Goal: Task Accomplishment & Management: Manage account settings

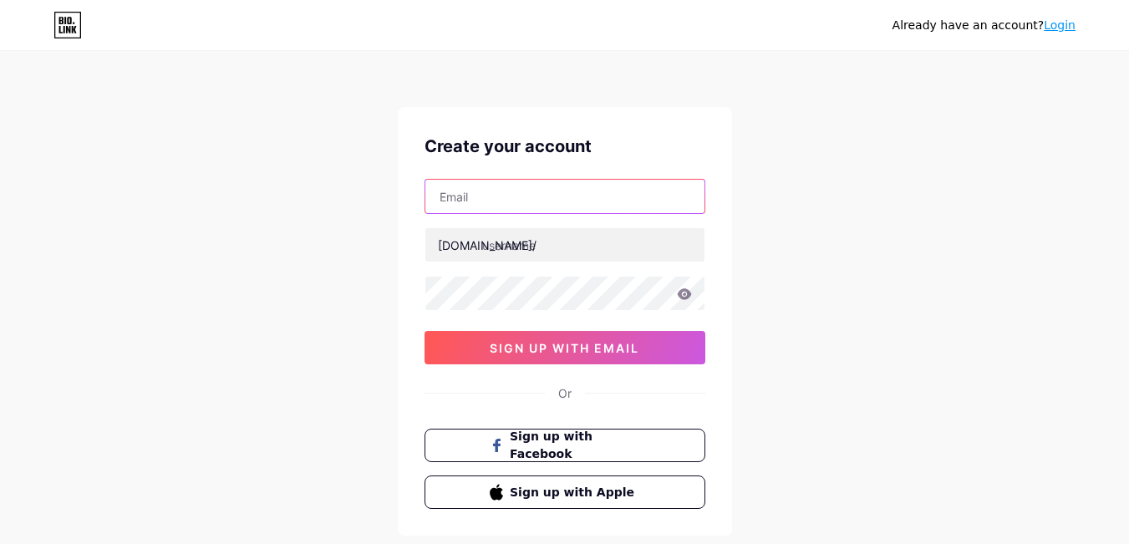
click at [551, 197] on input "text" at bounding box center [564, 196] width 279 height 33
type input "[DEMOGRAPHIC_DATA]"
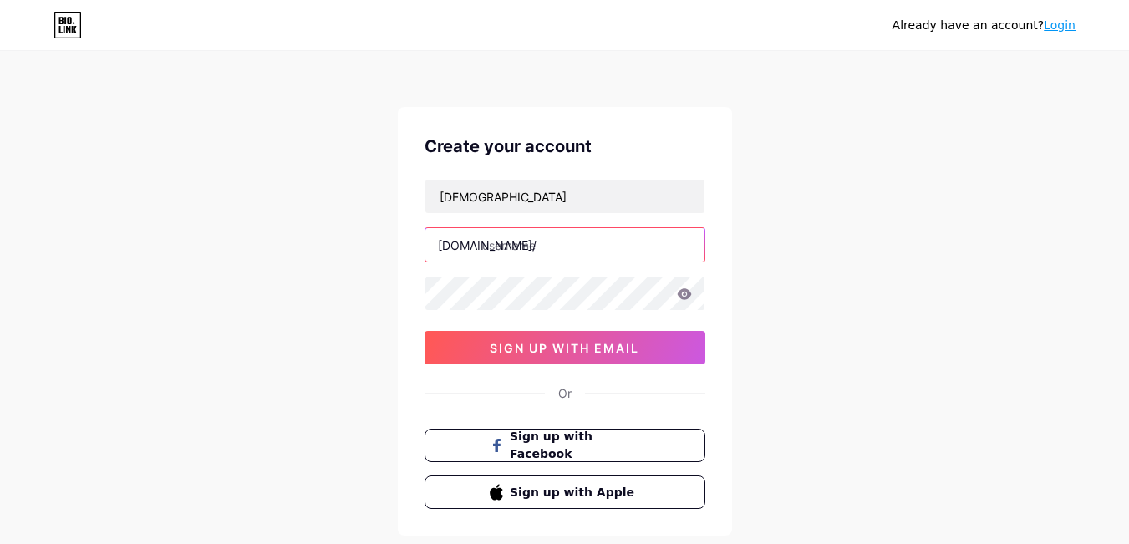
click at [531, 247] on input "text" at bounding box center [564, 244] width 279 height 33
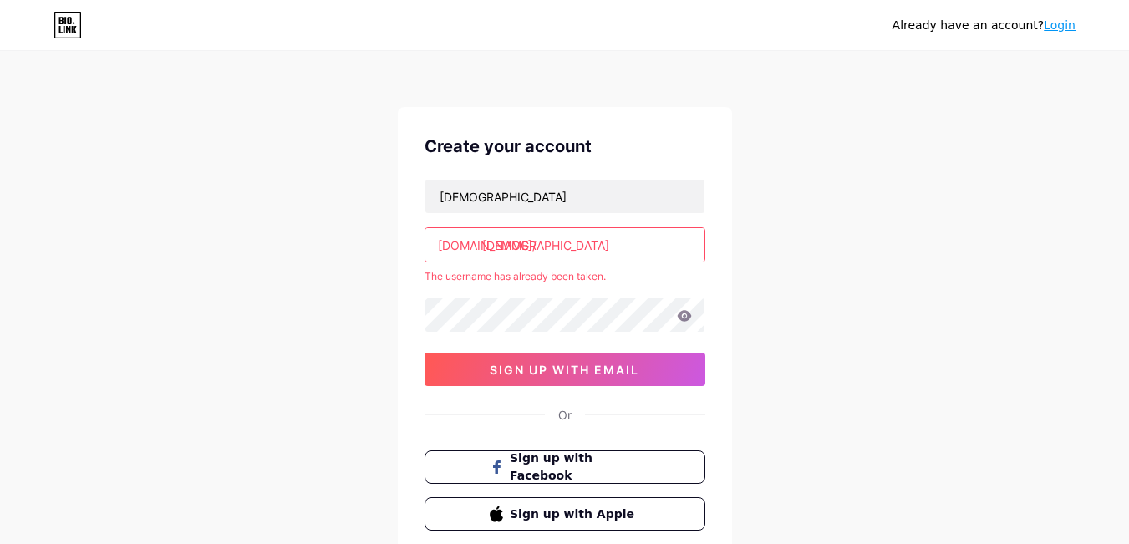
type input "[DEMOGRAPHIC_DATA]"
drag, startPoint x: 627, startPoint y: 272, endPoint x: 414, endPoint y: 270, distance: 213.0
click at [414, 270] on div "Create your account samanaan bio.link/ samanaan The username has already been t…" at bounding box center [565, 332] width 334 height 450
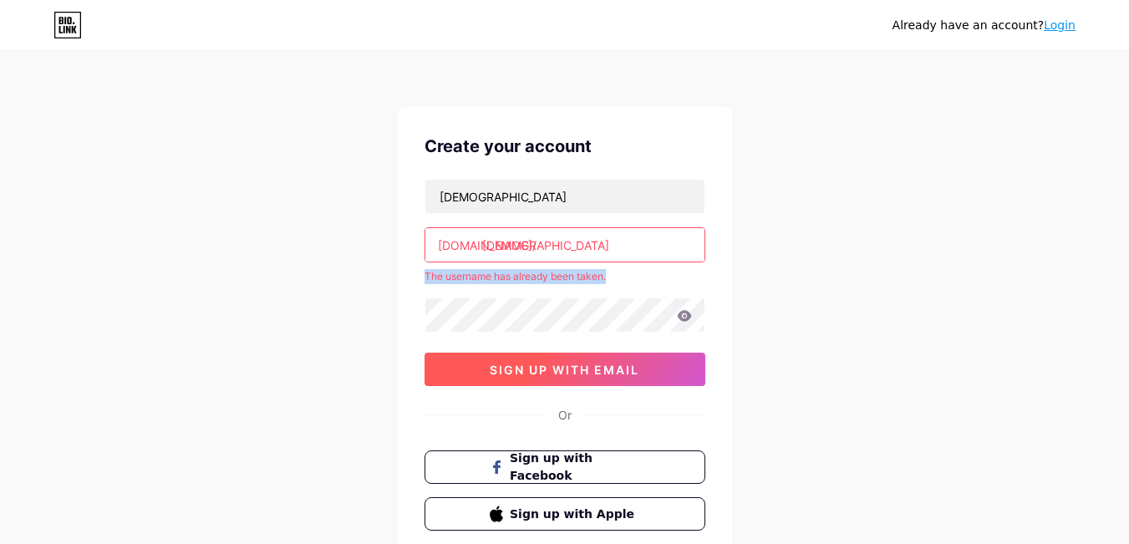
click at [625, 373] on span "sign up with email" at bounding box center [565, 370] width 150 height 14
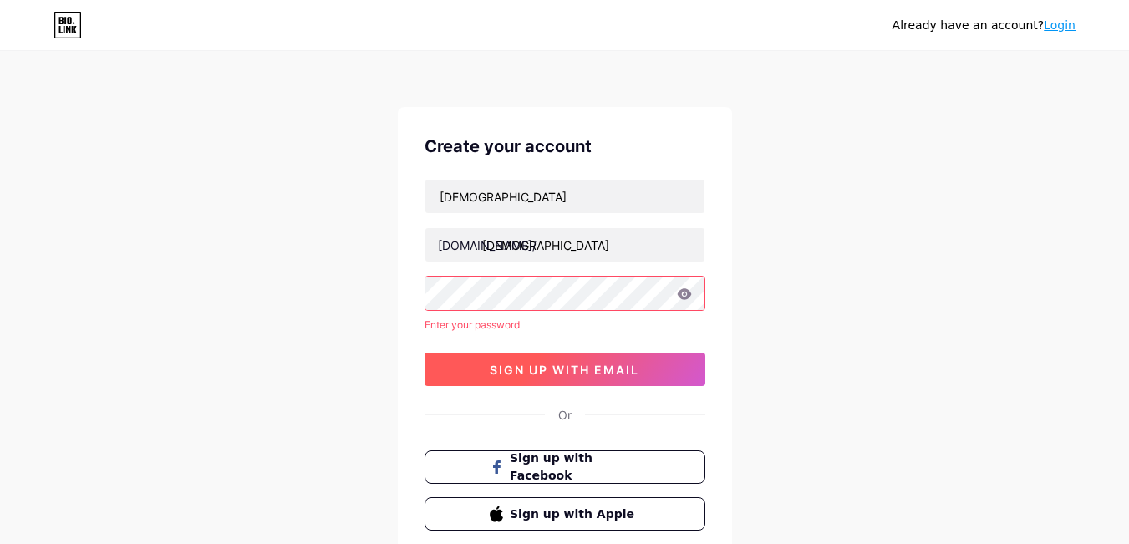
click at [589, 358] on button "sign up with email" at bounding box center [564, 369] width 281 height 33
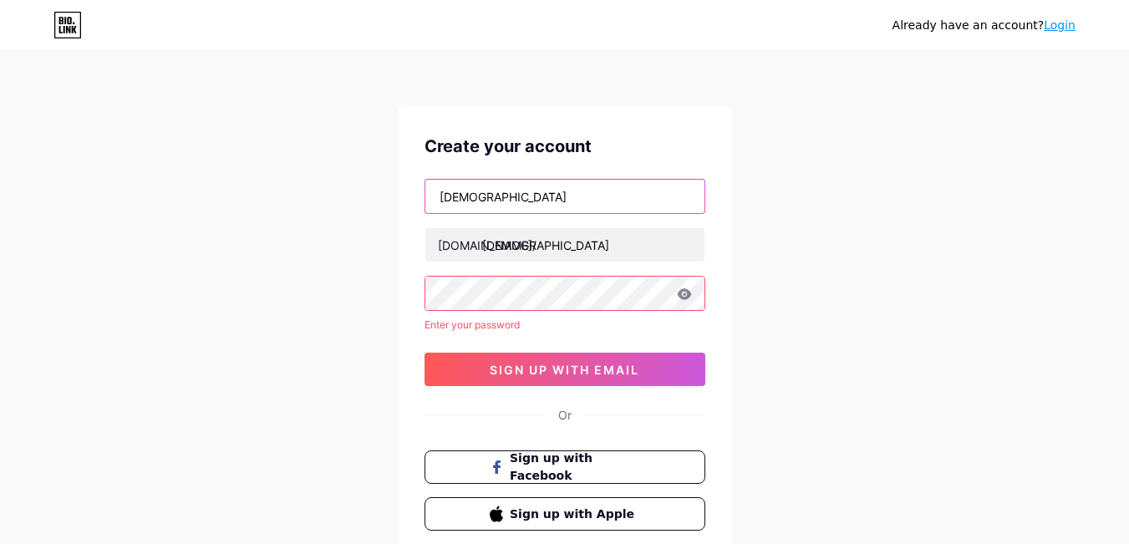
click at [552, 211] on input "[DEMOGRAPHIC_DATA]" at bounding box center [564, 196] width 279 height 33
type input "samanaansmn@gmail.com"
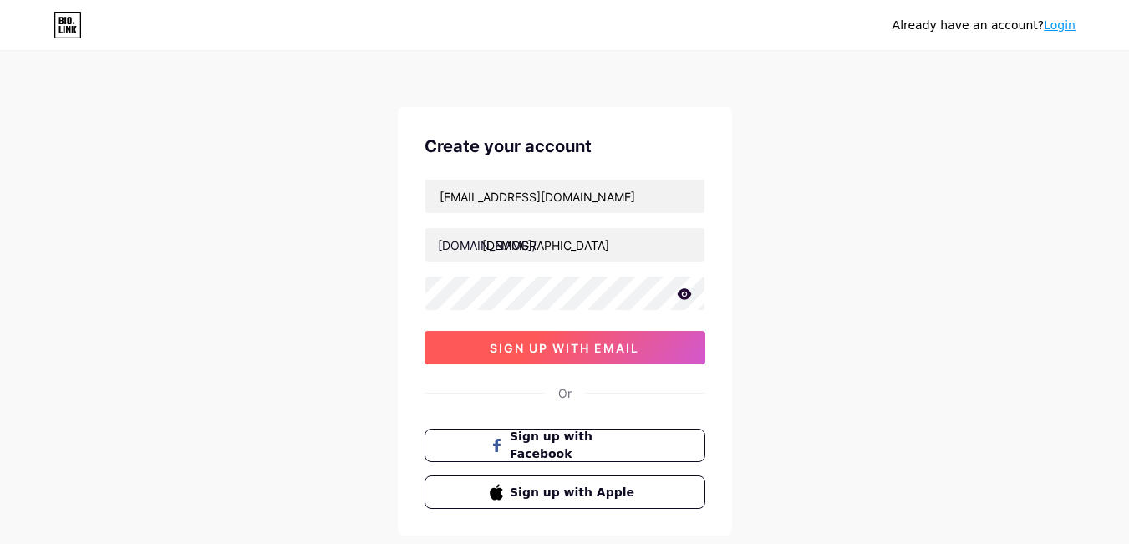
click at [552, 353] on span "sign up with email" at bounding box center [565, 348] width 150 height 14
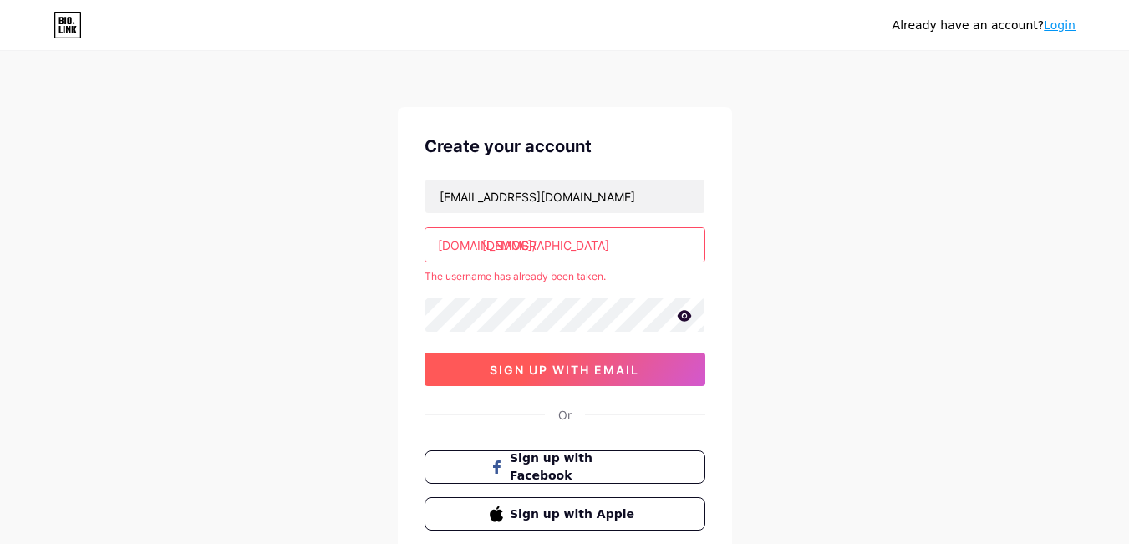
click at [575, 363] on span "sign up with email" at bounding box center [565, 370] width 150 height 14
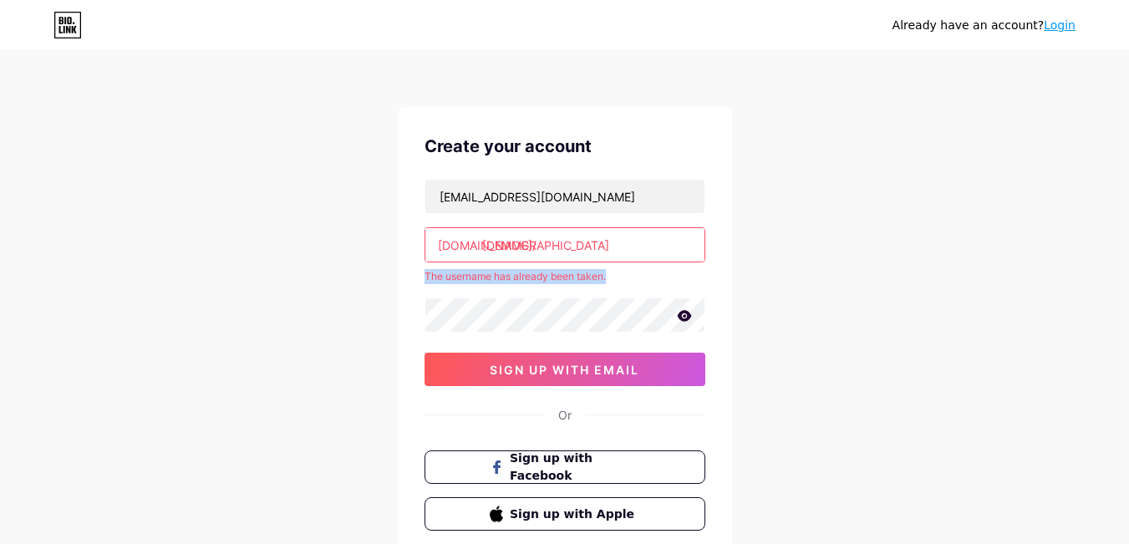
drag, startPoint x: 607, startPoint y: 272, endPoint x: 409, endPoint y: 263, distance: 198.2
click at [412, 263] on div "Create your account samanaansmn@gmail.com bio.link/ samanaan The username has a…" at bounding box center [565, 332] width 334 height 450
click at [1068, 33] on div "Already have an account? Login" at bounding box center [983, 26] width 183 height 18
click at [1067, 32] on link "Login" at bounding box center [1059, 24] width 32 height 13
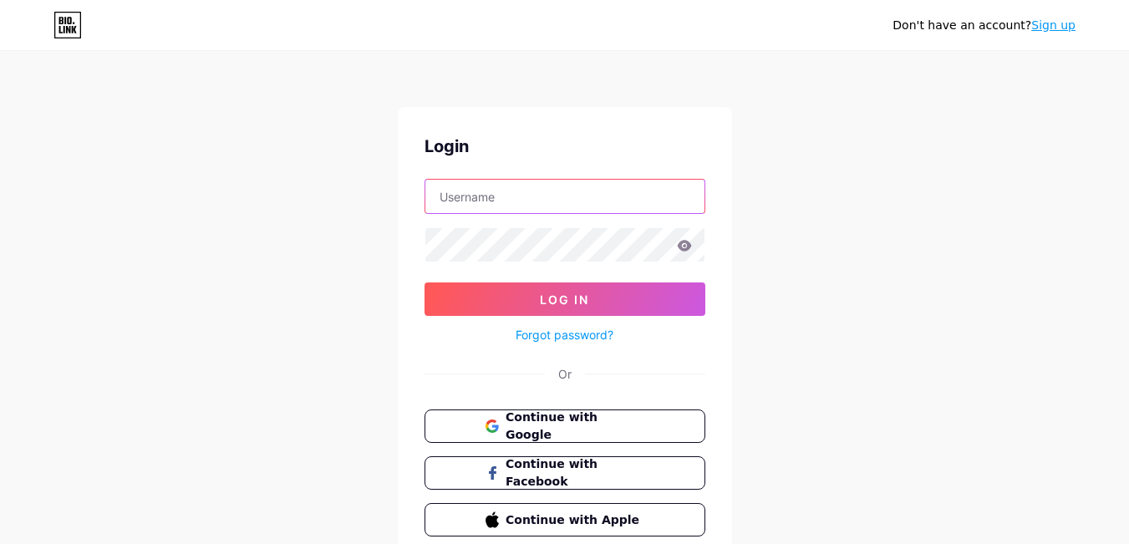
click at [510, 188] on input "text" at bounding box center [564, 196] width 279 height 33
type input "samanaansmn@gmail.com"
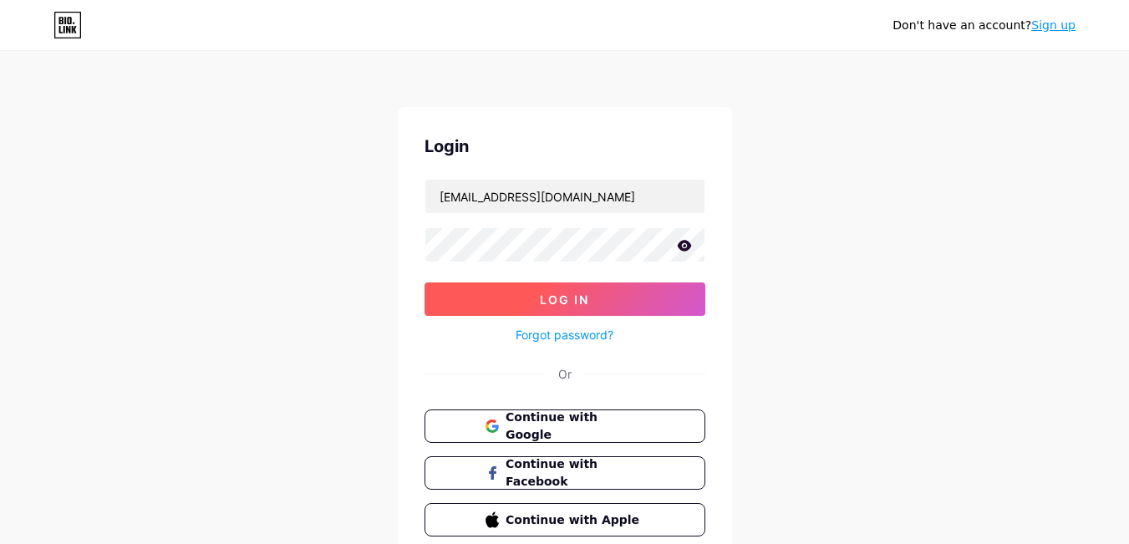
click at [610, 296] on button "Log In" at bounding box center [564, 298] width 281 height 33
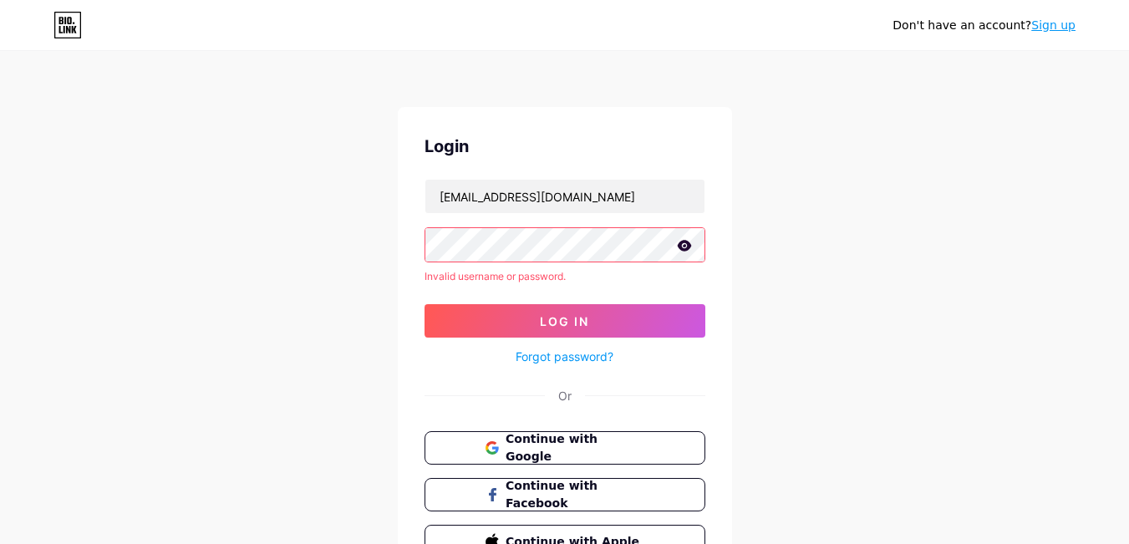
click at [554, 363] on link "Forgot password?" at bounding box center [564, 357] width 98 height 18
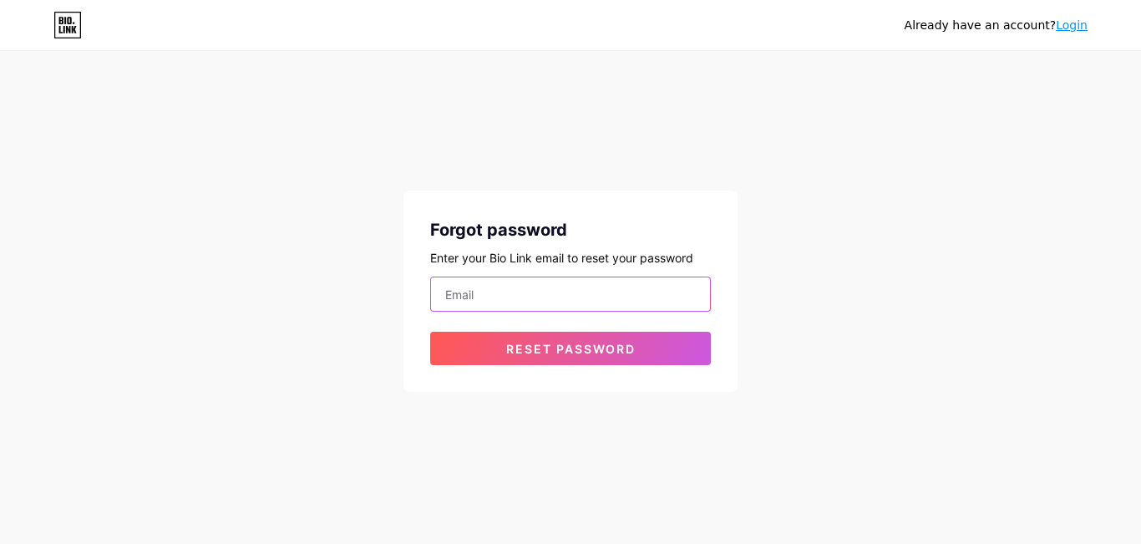
click at [572, 282] on input "email" at bounding box center [570, 293] width 279 height 33
type input "samanaansmn@gmail.com"
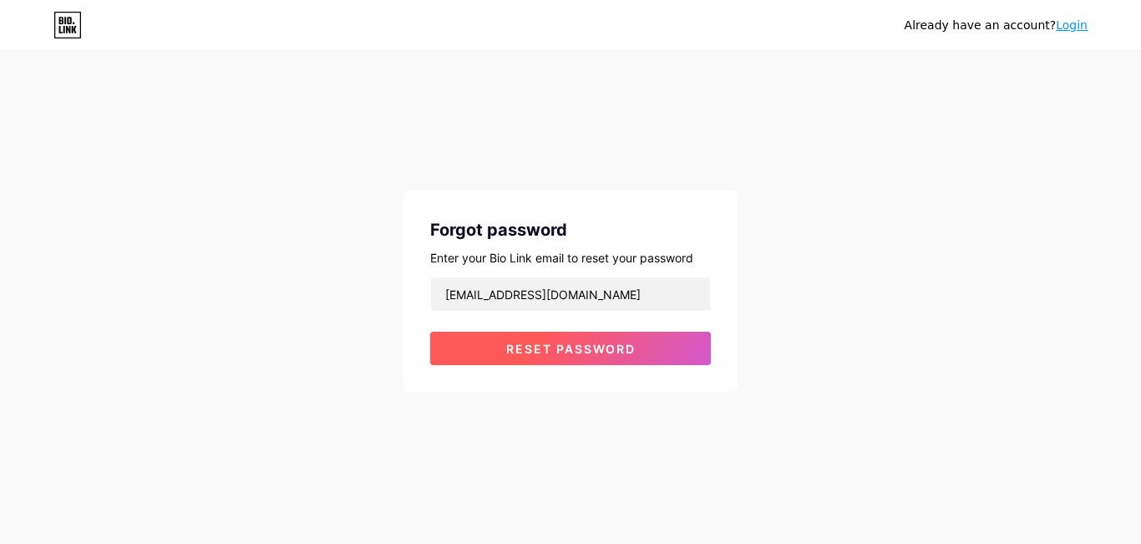
click at [541, 350] on span "Reset password" at bounding box center [570, 349] width 129 height 14
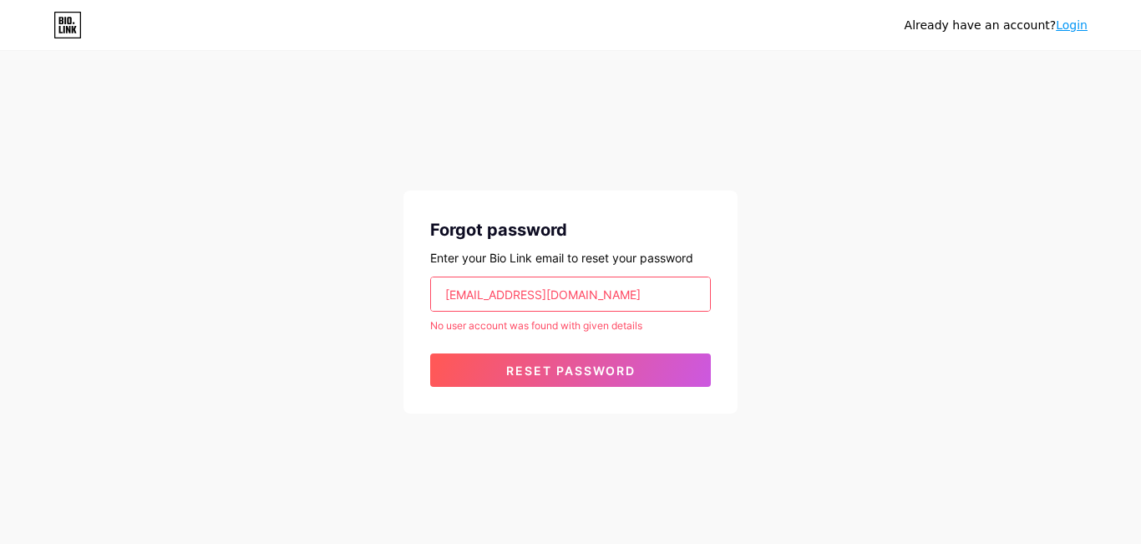
drag, startPoint x: 631, startPoint y: 330, endPoint x: 449, endPoint y: 337, distance: 182.2
click at [449, 339] on form "samanaansmn@gmail.com No user account was found with given details Reset passwo…" at bounding box center [570, 332] width 281 height 110
drag, startPoint x: 429, startPoint y: 327, endPoint x: 652, endPoint y: 317, distance: 223.3
click at [652, 317] on div "Forgot password Enter your Bio Link email to reset your password samanaansmn@gm…" at bounding box center [571, 301] width 334 height 223
copy div "No user account was found with given details"
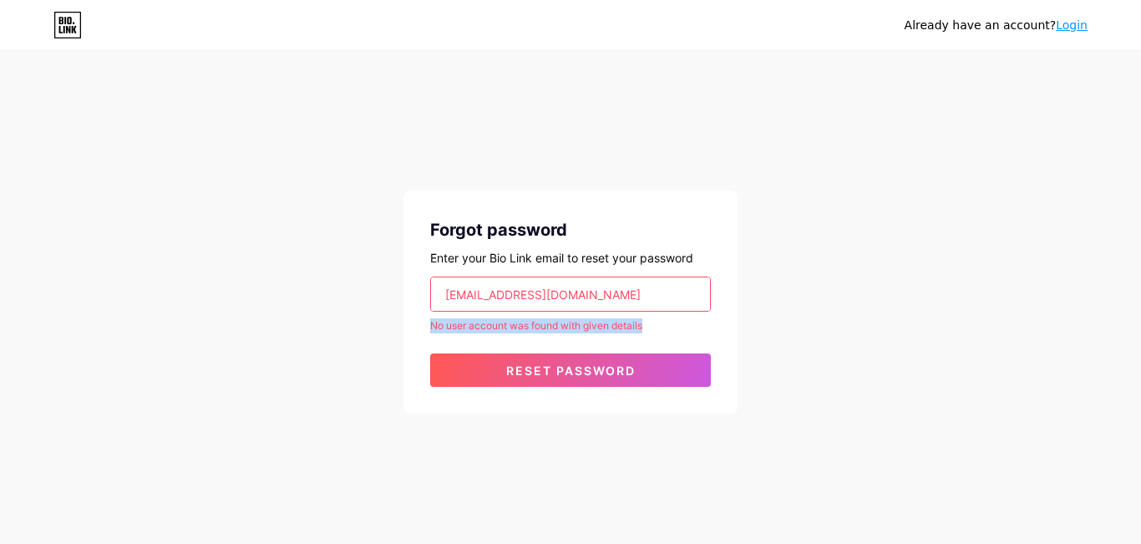
click at [64, 13] on icon at bounding box center [67, 25] width 28 height 27
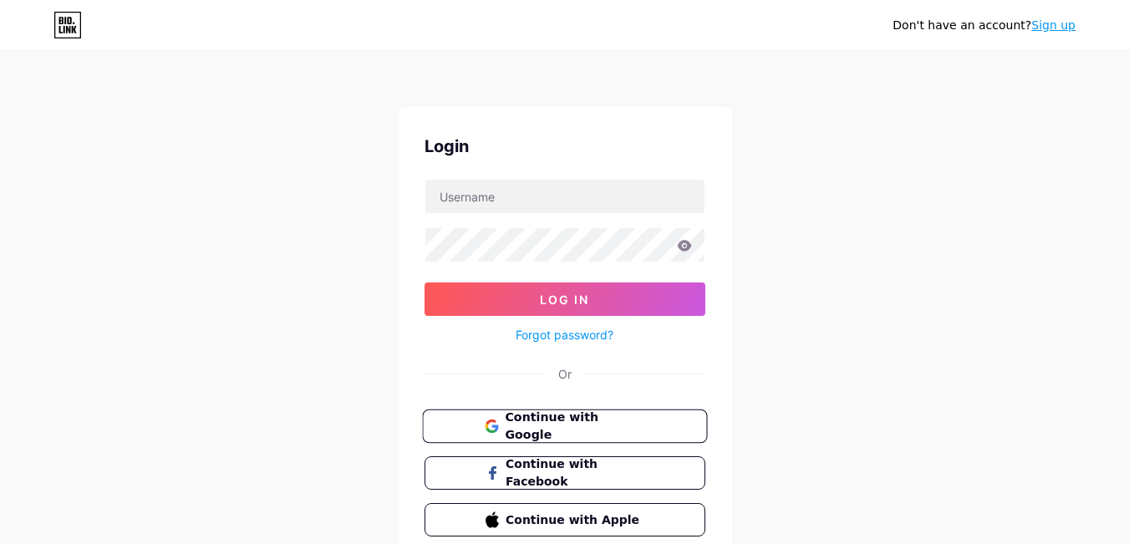
click at [510, 429] on span "Continue with Google" at bounding box center [575, 427] width 140 height 36
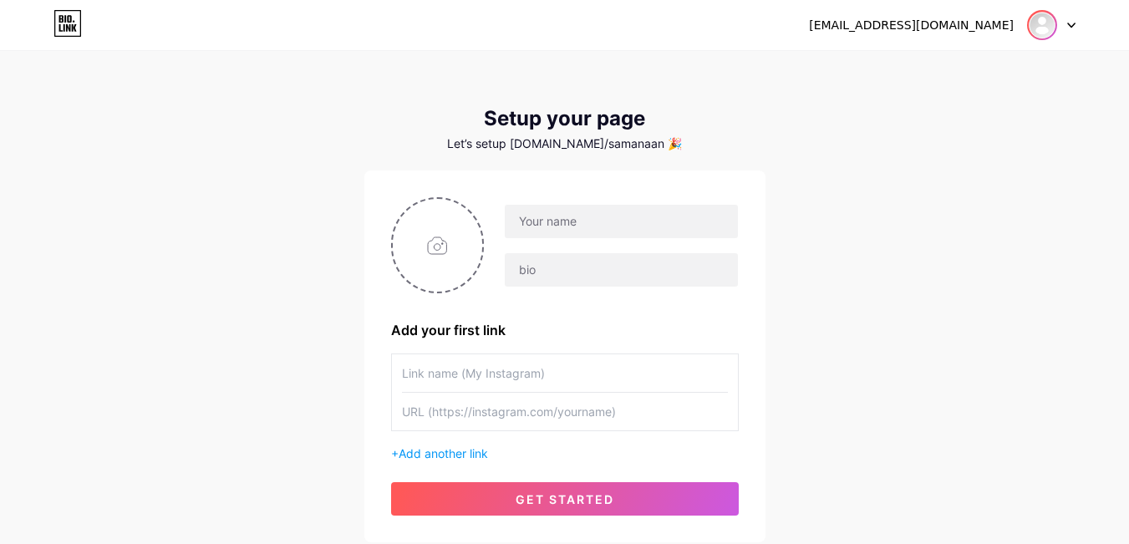
click at [1043, 26] on img at bounding box center [1041, 25] width 27 height 27
click at [1079, 27] on div "[EMAIL_ADDRESS][DOMAIN_NAME] Dashboard Logout" at bounding box center [564, 25] width 1129 height 30
click at [1074, 25] on icon at bounding box center [1071, 26] width 8 height 6
click at [928, 317] on div "[EMAIL_ADDRESS][DOMAIN_NAME] Dashboard Logout Setup your page Let’s setup [DOMA…" at bounding box center [564, 298] width 1129 height 596
click at [554, 497] on span "get started" at bounding box center [564, 499] width 99 height 14
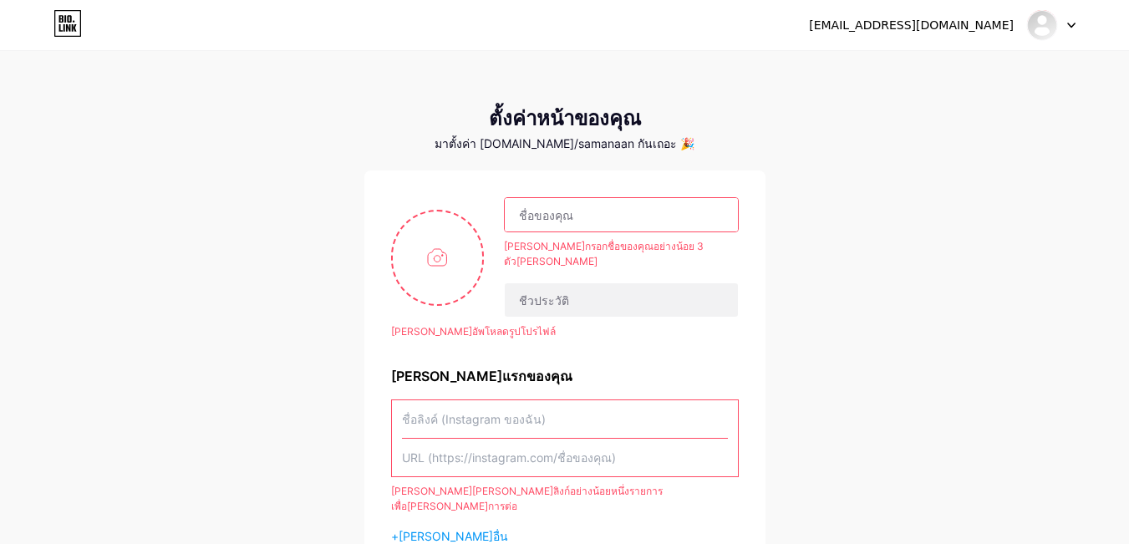
click at [945, 228] on div "[EMAIL_ADDRESS][DOMAIN_NAME] แดชบอร์ด ออกจากระบบ ตั้งค่าหน้าของคุณ มาตั้งค่า [D…" at bounding box center [564, 339] width 1129 height 678
click at [638, 214] on input "text" at bounding box center [621, 214] width 232 height 33
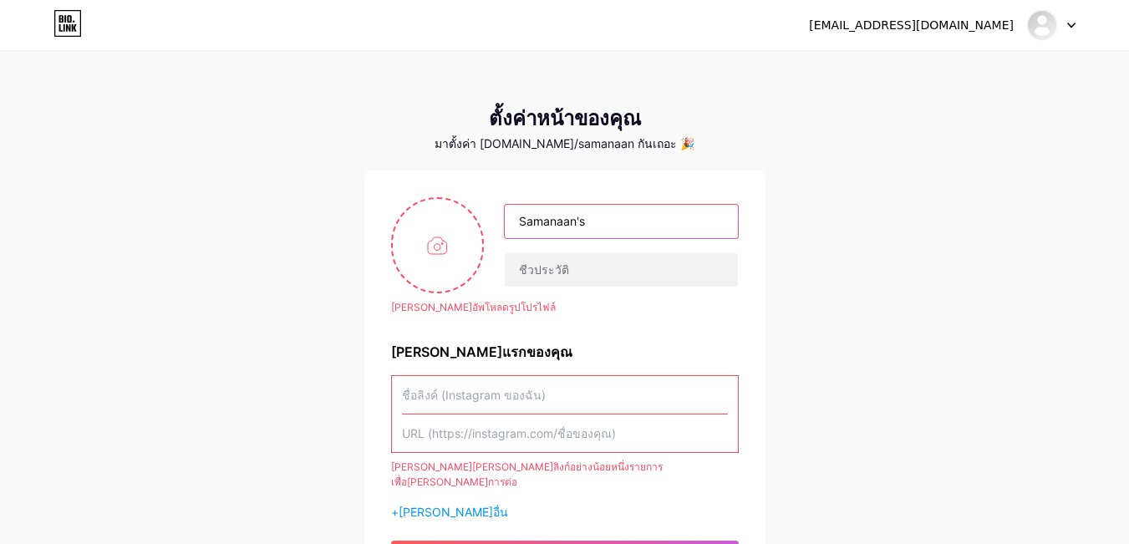
type input "Samanaan's"
click at [491, 396] on input "text" at bounding box center [565, 395] width 326 height 38
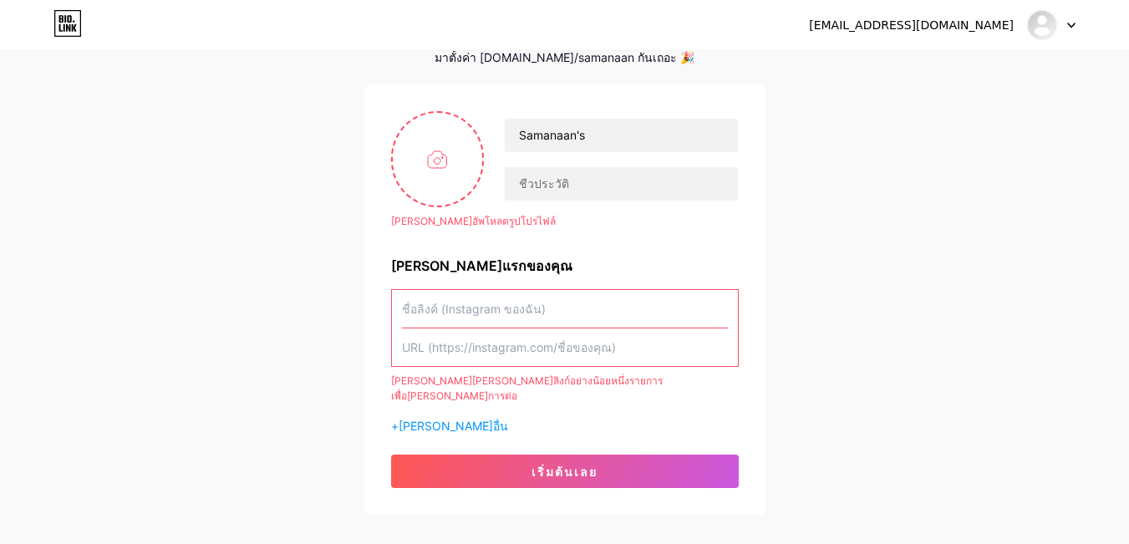
scroll to position [150, 0]
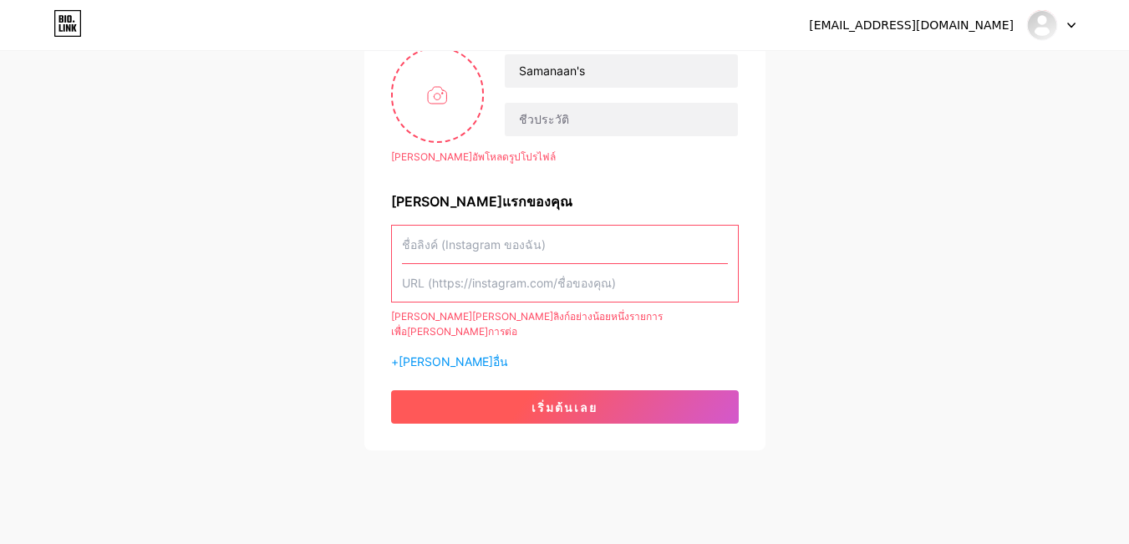
click at [500, 399] on button "เริ่มต้นเลย" at bounding box center [565, 406] width 348 height 33
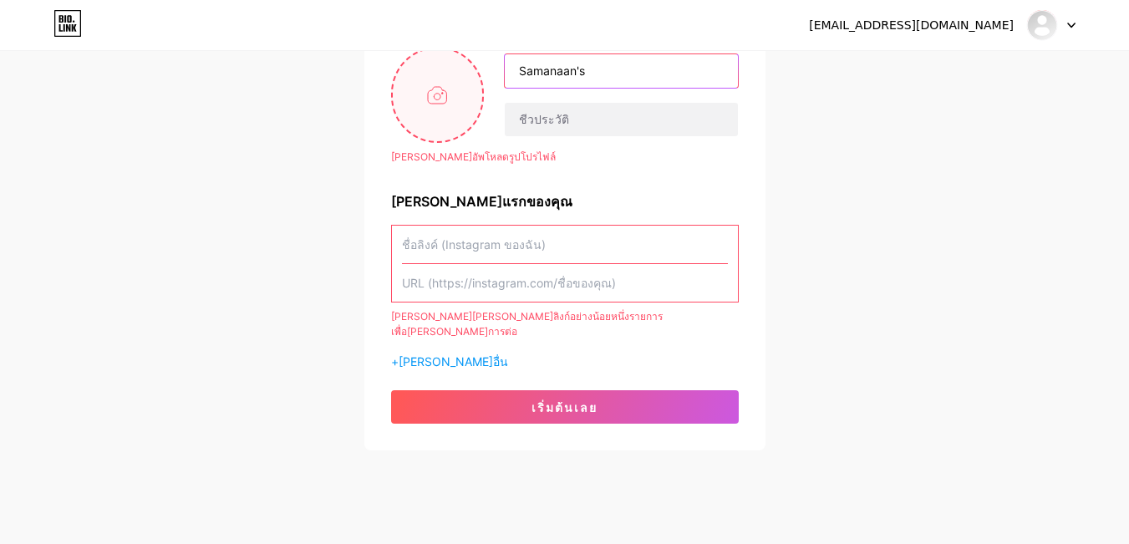
drag, startPoint x: 612, startPoint y: 72, endPoint x: 467, endPoint y: 70, distance: 145.4
click at [467, 70] on div "[PERSON_NAME]อัพโหลดรูปโปรไฟล์ Samanaan's" at bounding box center [565, 95] width 348 height 96
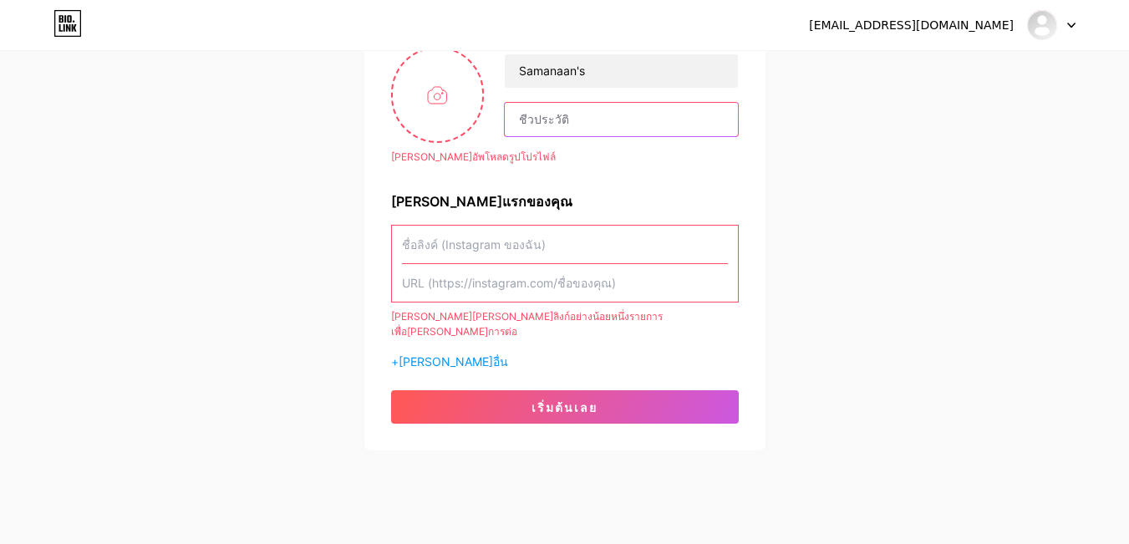
click at [579, 114] on input "text" at bounding box center [621, 119] width 232 height 33
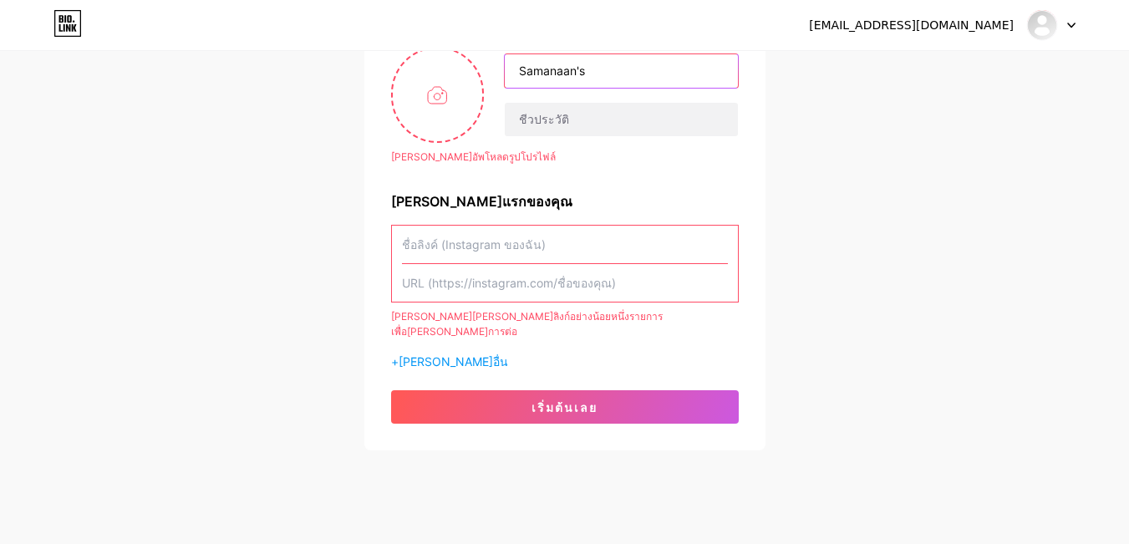
drag, startPoint x: 592, startPoint y: 78, endPoint x: 440, endPoint y: 43, distance: 155.9
click at [440, 43] on div "[EMAIL_ADDRESS][DOMAIN_NAME] แดชบอร์ด ออกจากระบบ ตั้งค่าหน้าของคุณ มาตั้งค่า [D…" at bounding box center [564, 177] width 1129 height 654
paste input "Samanaan's"
type input "Samanaan's"
click at [1077, 27] on div "[EMAIL_ADDRESS][DOMAIN_NAME] แดชบอร์ด ออกจากระบบ" at bounding box center [564, 25] width 1129 height 30
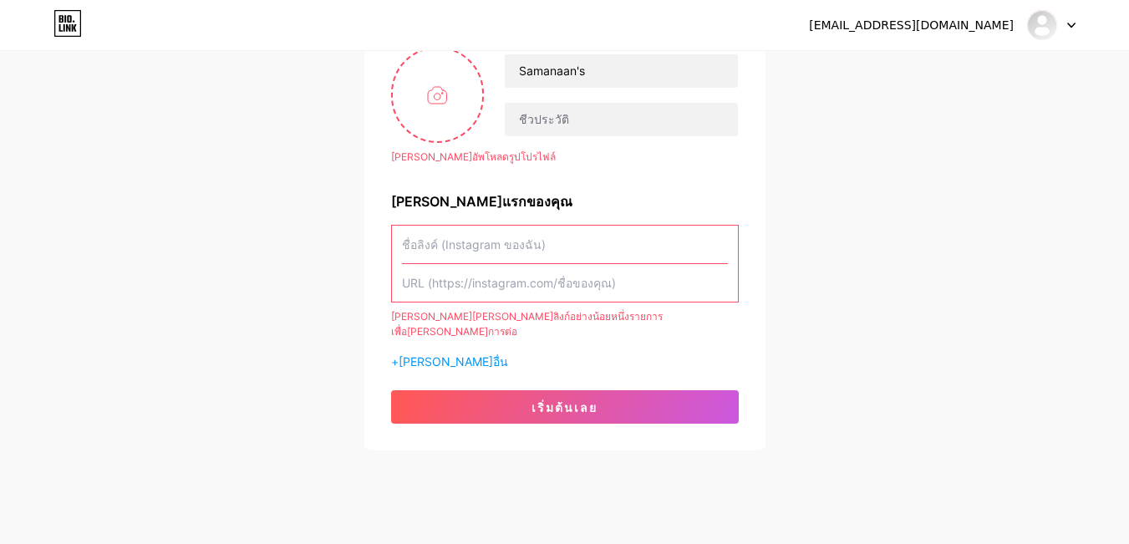
click at [1071, 24] on icon at bounding box center [1071, 26] width 8 height 6
click at [1037, 18] on img at bounding box center [1041, 25] width 27 height 27
click at [899, 176] on div "[EMAIL_ADDRESS][DOMAIN_NAME] แดชบอร์ด ออกจากระบบ ตั้งค่าหน้าของคุณ มาตั้งค่า [D…" at bounding box center [564, 177] width 1129 height 654
click at [155, 139] on div "[EMAIL_ADDRESS][DOMAIN_NAME] แดชบอร์ด ออกจากระบบ ตั้งค่าหน้าของคุณ มาตั้งค่า [D…" at bounding box center [564, 177] width 1129 height 654
click at [432, 354] on font "[PERSON_NAME]อื่น" at bounding box center [452, 361] width 109 height 14
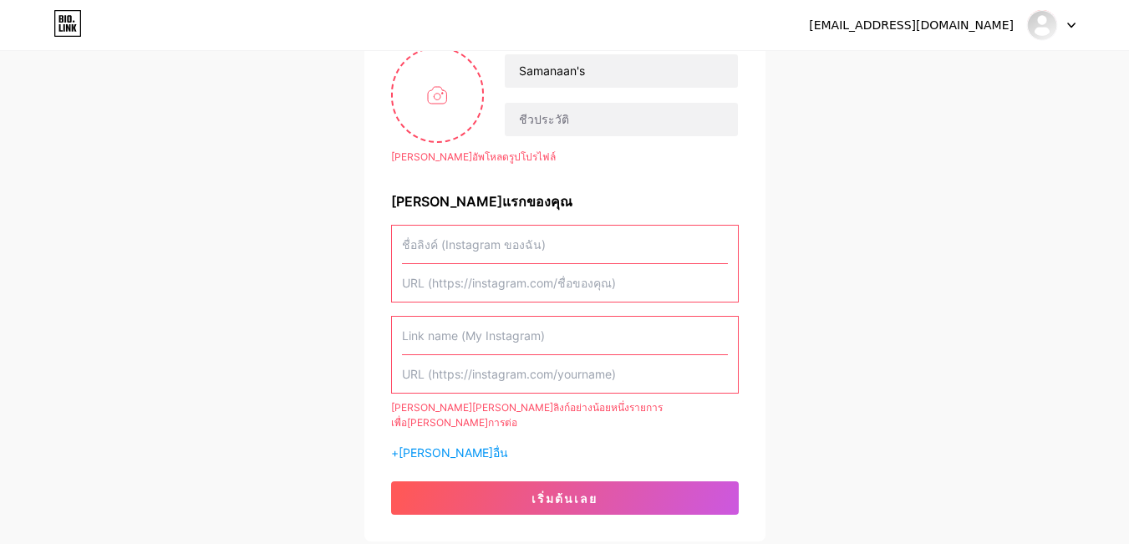
click at [481, 283] on input "text" at bounding box center [565, 283] width 326 height 38
click at [484, 251] on input "text" at bounding box center [565, 245] width 326 height 38
click at [477, 282] on input "text" at bounding box center [565, 283] width 326 height 38
paste input "[URL][DOMAIN_NAME]"
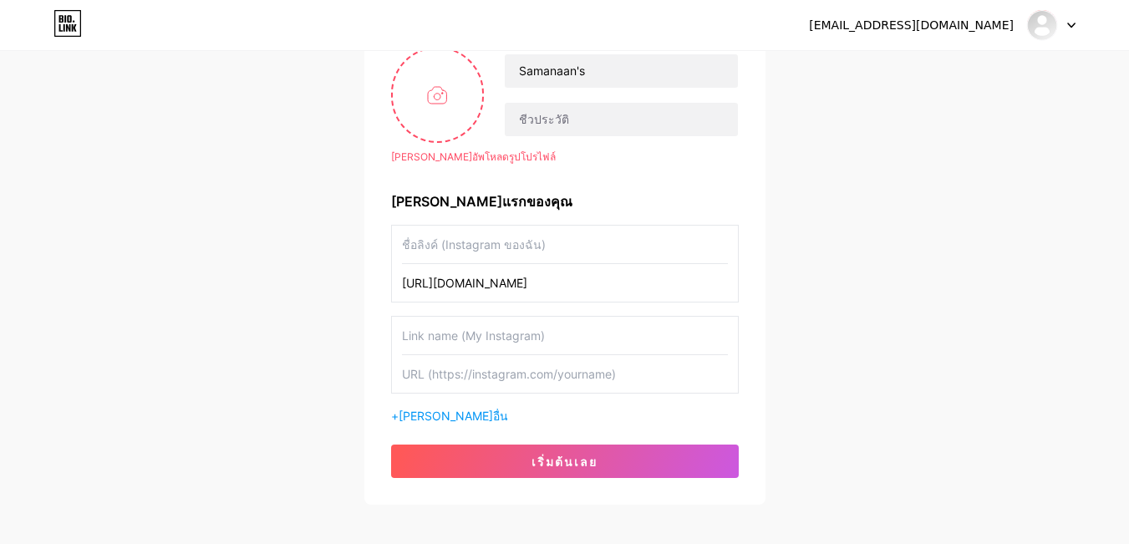
type input "[URL][DOMAIN_NAME]"
click at [553, 248] on input "text" at bounding box center [565, 245] width 326 height 38
drag, startPoint x: 610, startPoint y: 71, endPoint x: 475, endPoint y: 57, distance: 135.2
click at [475, 57] on div "[PERSON_NAME]อัพโหลดรูปโปรไฟล์ Samanaan's" at bounding box center [565, 95] width 348 height 96
click at [475, 241] on input "text" at bounding box center [565, 245] width 326 height 38
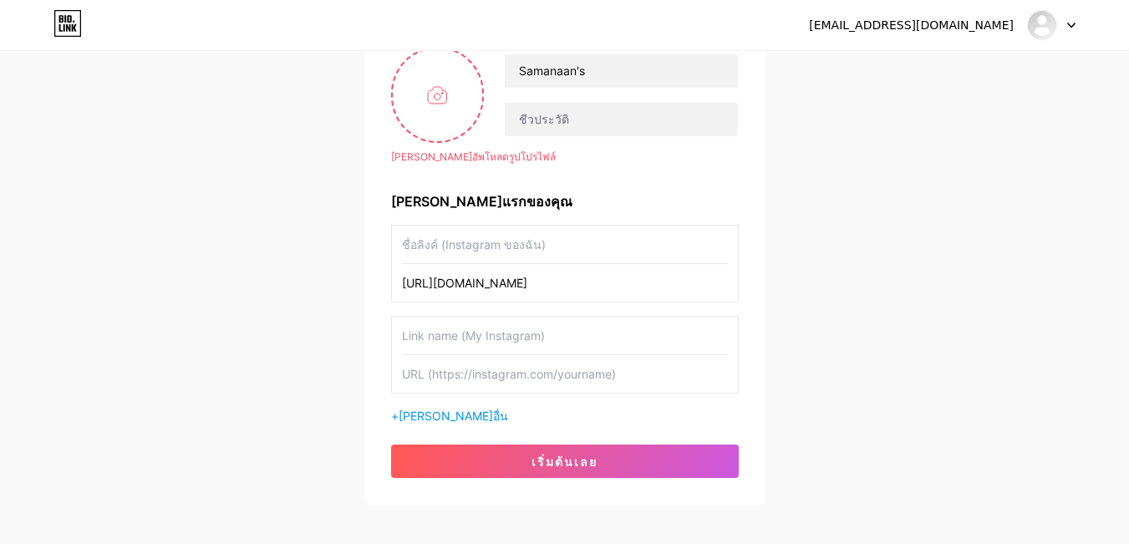
paste input "Samanaan's"
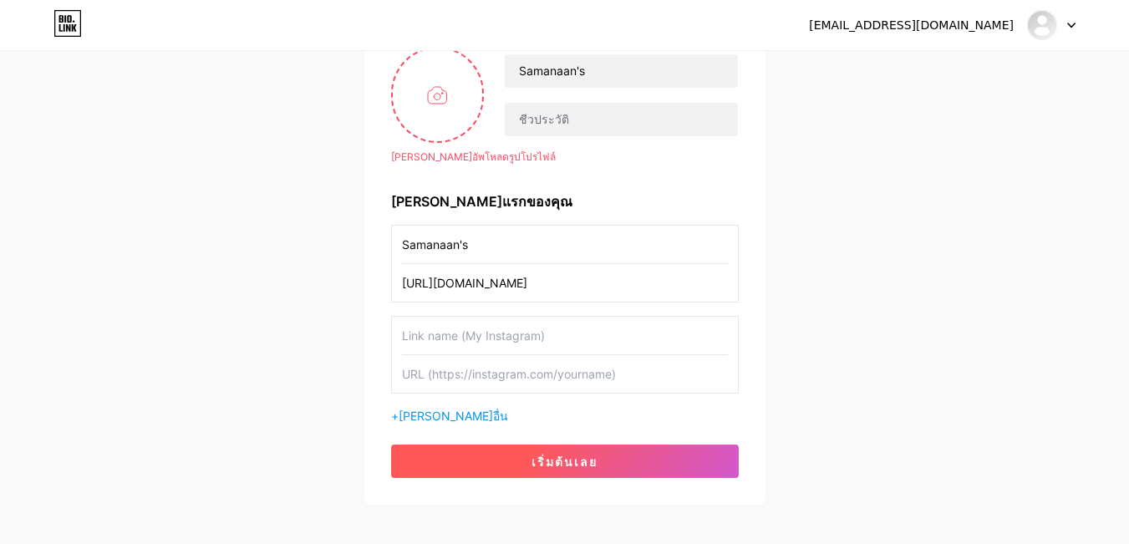
type input "Samanaan's"
click at [555, 459] on font "เริ่มต้นเลย" at bounding box center [564, 461] width 66 height 14
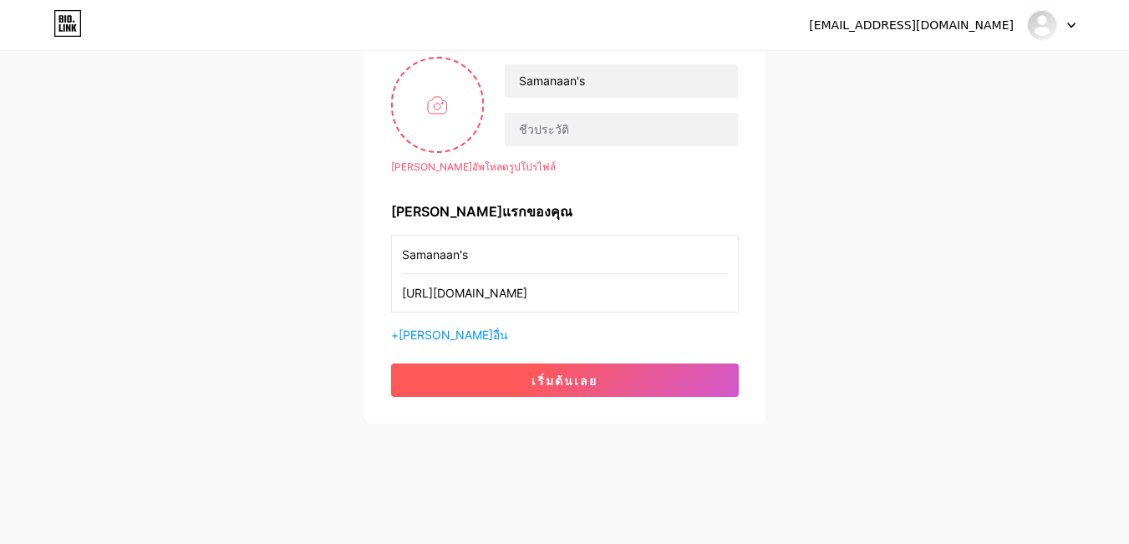
scroll to position [140, 0]
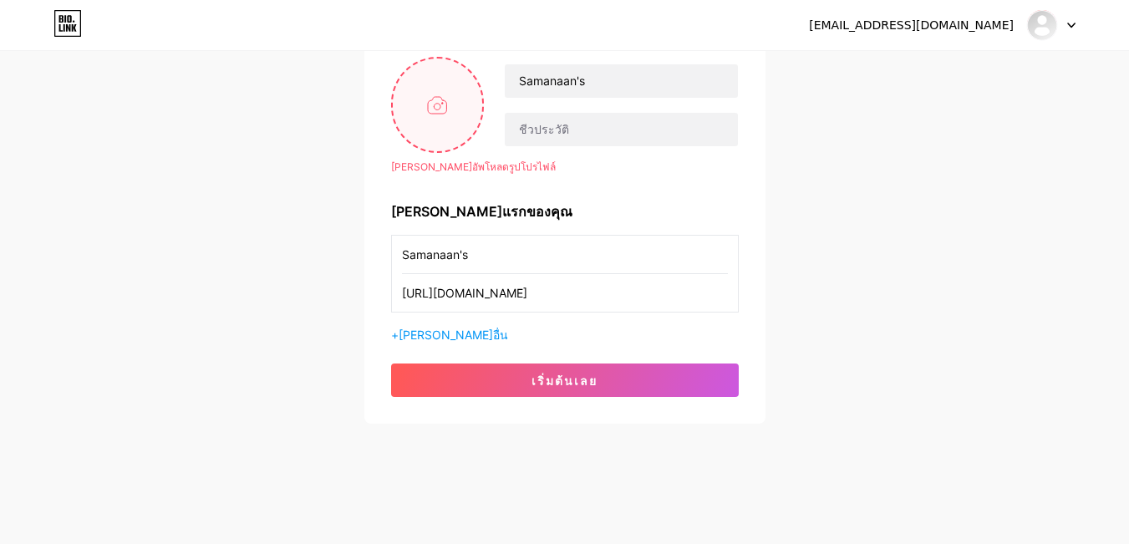
click at [439, 100] on input "file" at bounding box center [438, 104] width 90 height 93
type input "C:\fakepath\3ECFFF09-B14F-4F4E-869E-A0573D2BA4C1.PNG"
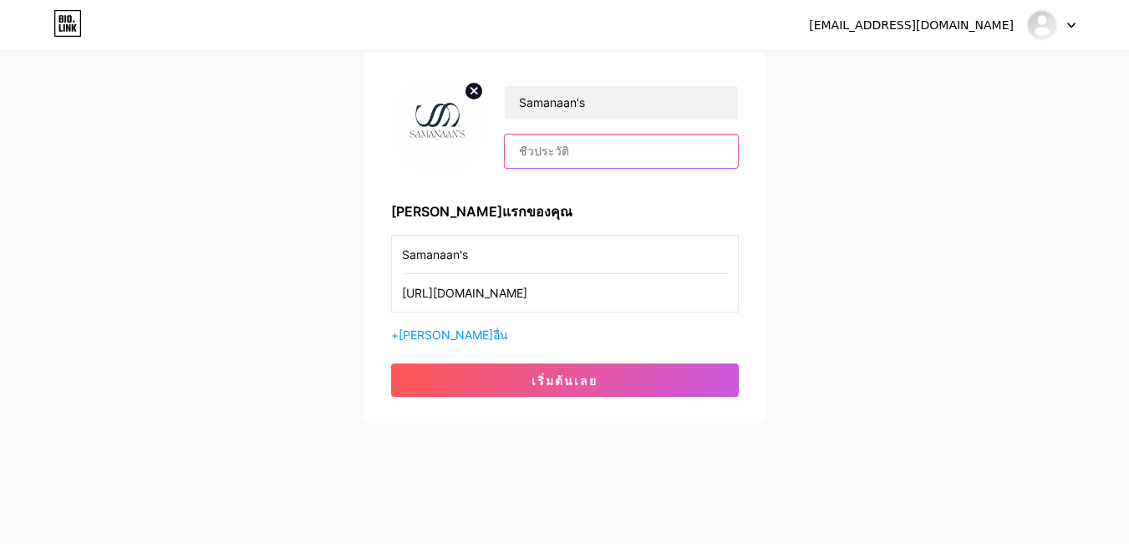
click at [624, 158] on input "text" at bounding box center [621, 151] width 232 height 33
paste input "Samanaan’s 🛍 มุมเล็ก ๆ ของเพื่อน [PERSON_NAME]ของใช้ดี ๆ [PERSON_NAME]แล้วชอบจร…"
click at [569, 148] on input "Samanaan’s 🛍 มุมเล็ก ๆ ของเพื่อน [PERSON_NAME]ของใช้ดี ๆ [PERSON_NAME]แล้วชอบจร…" at bounding box center [621, 151] width 232 height 33
type input "Samanaan’s 🛍 มุมเล็ก ๆ ของเพื่อน [PERSON_NAME]ของใช้ดี ๆ [PERSON_NAME]แล้วชอบจร…"
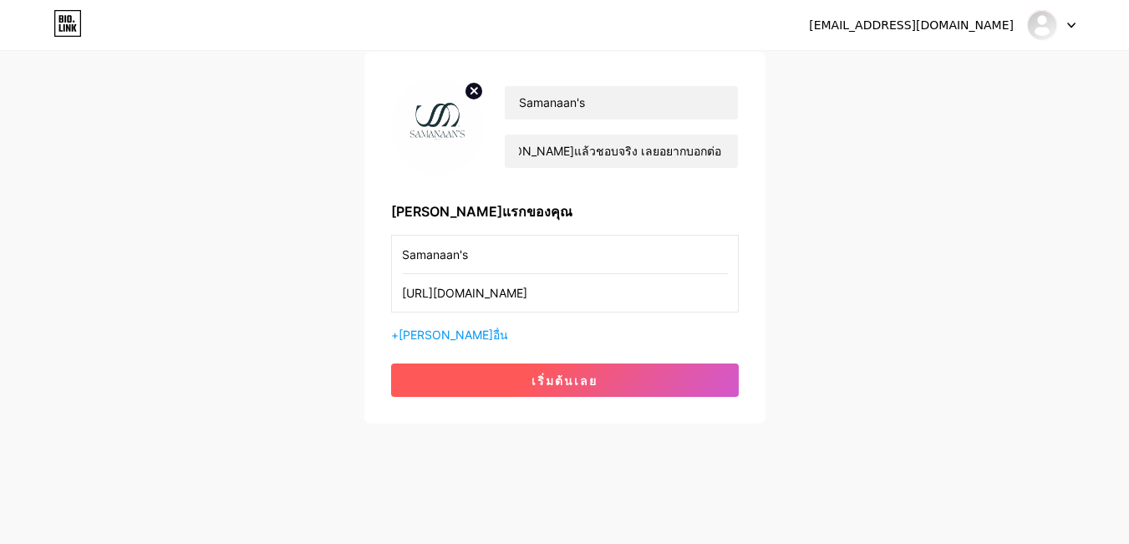
click at [635, 394] on button "เริ่มต้นเลย" at bounding box center [565, 379] width 348 height 33
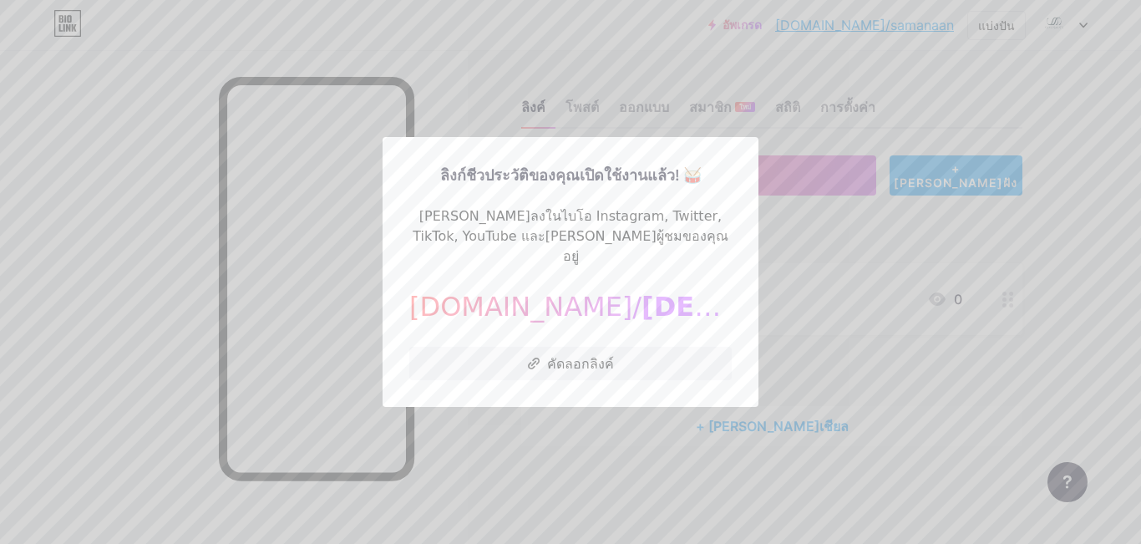
click at [666, 297] on font "[DEMOGRAPHIC_DATA]" at bounding box center [812, 307] width 340 height 32
click at [296, 429] on div at bounding box center [570, 272] width 1141 height 544
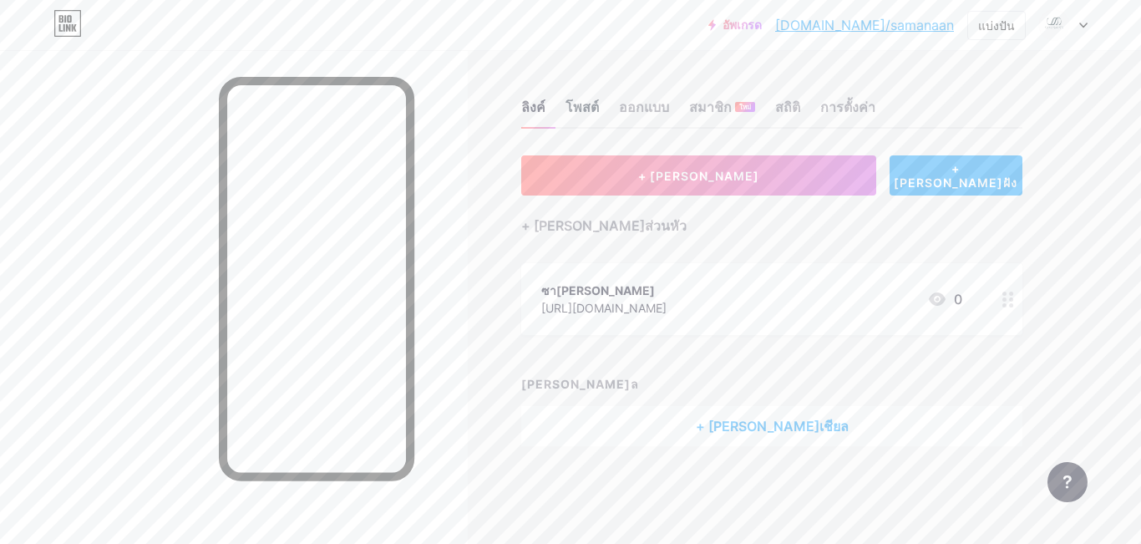
click at [594, 112] on font "โพสต์" at bounding box center [582, 107] width 33 height 17
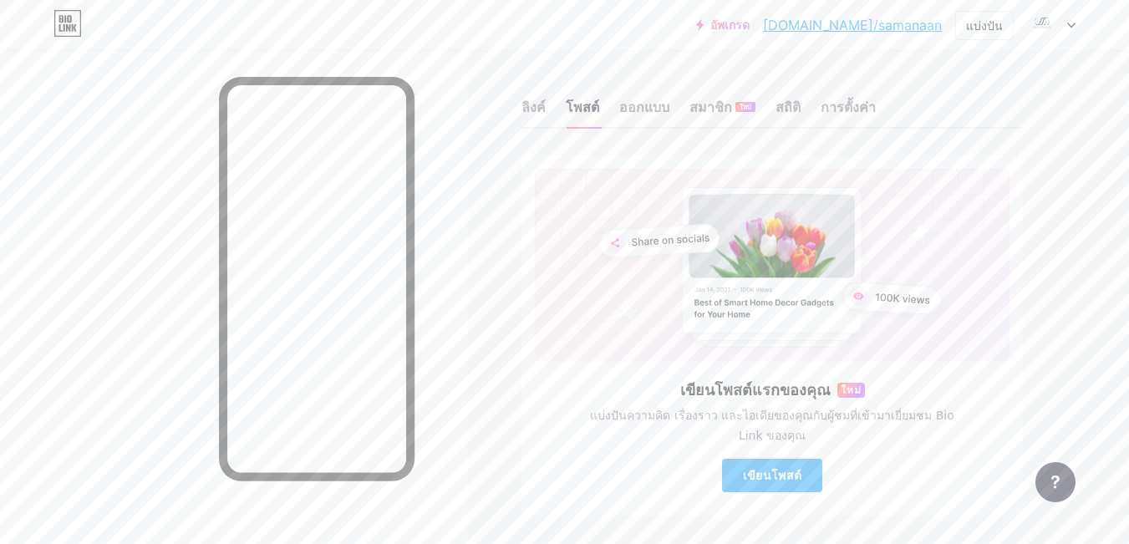
click at [674, 103] on div "ลิงค์ โพสต์ ออกแบบ สมาชิก ใหม่ สถิติ การตั้งค่า" at bounding box center [771, 99] width 501 height 58
drag, startPoint x: 632, startPoint y: 109, endPoint x: 644, endPoint y: 103, distance: 13.1
click at [633, 109] on font "ออกแบบ" at bounding box center [644, 107] width 50 height 17
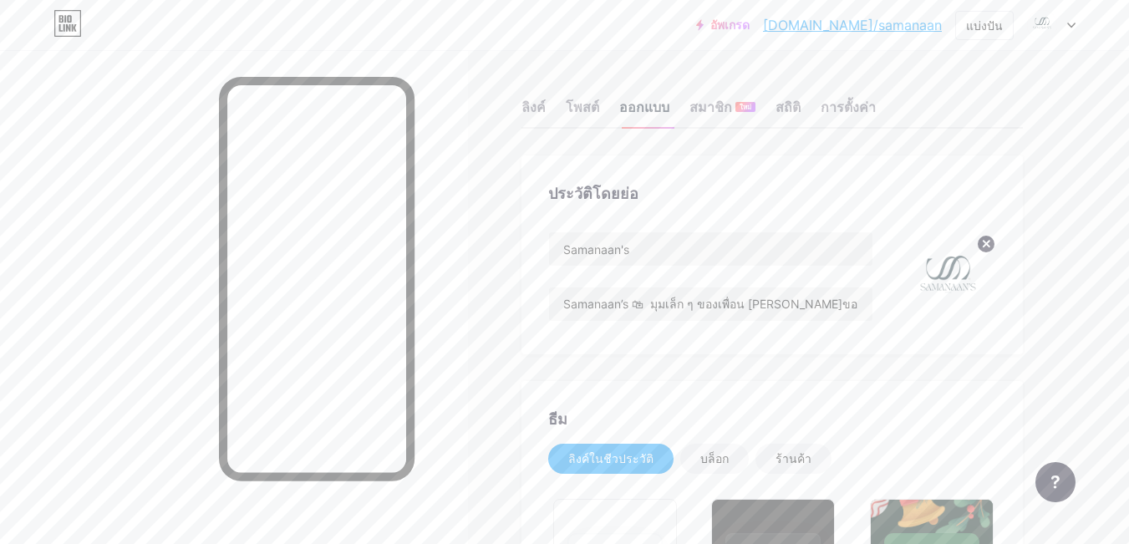
type input "#ffffff"
type input "#000000"
click at [656, 308] on input "Samanaan’s 🛍 มุมเล็ก ๆ ของเพื่อน [PERSON_NAME]ของใช้ดี ๆ [PERSON_NAME]แล้วชอบจร…" at bounding box center [710, 303] width 323 height 33
click at [629, 309] on input "Samanaan’s 🛍 มุมเล็ก ๆ ของเพื่อน [PERSON_NAME]ของใช้ดี ๆ [PERSON_NAME]แล้วชอบจร…" at bounding box center [710, 303] width 323 height 33
click at [634, 307] on input "Samanaan’s 🛍 มุมเล็ก ๆ ของเพื่อน [PERSON_NAME]ของใช้ดี ๆ [PERSON_NAME]แล้วชอบจร…" at bounding box center [710, 303] width 323 height 33
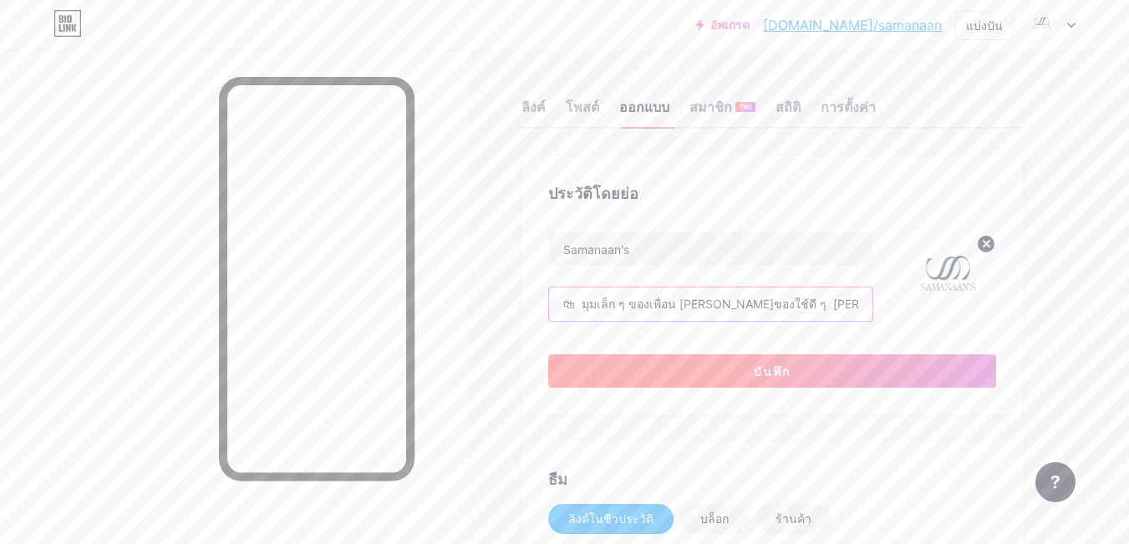
type input "🛍 มุมเล็ก ๆ ของเพื่อน [PERSON_NAME]ของใช้ดี ๆ [PERSON_NAME]แล้วชอบจริง เลยอยากบ…"
click at [747, 368] on button "บันทึก" at bounding box center [772, 370] width 448 height 33
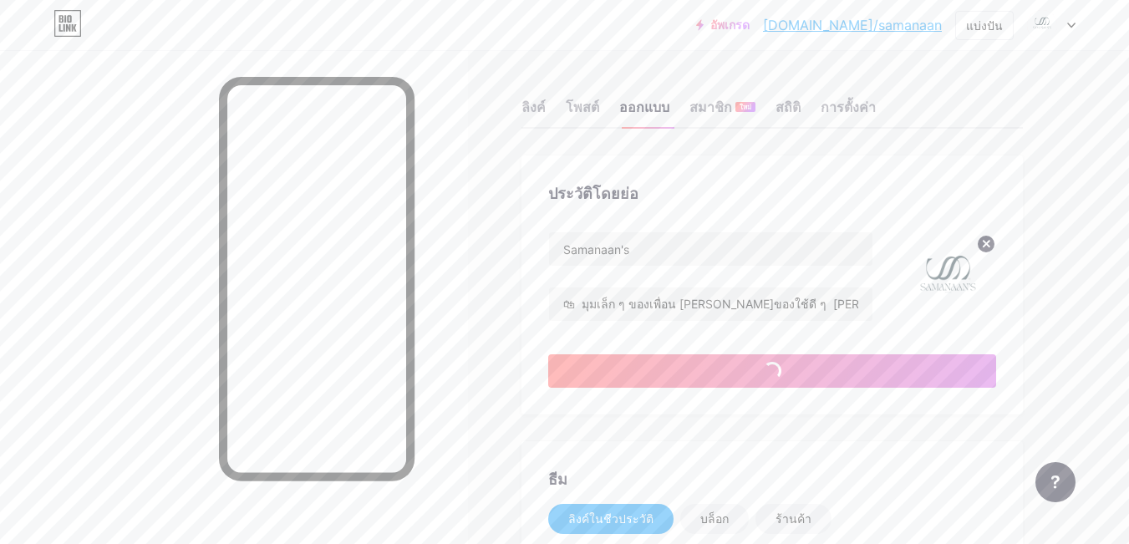
type input "#ffffff"
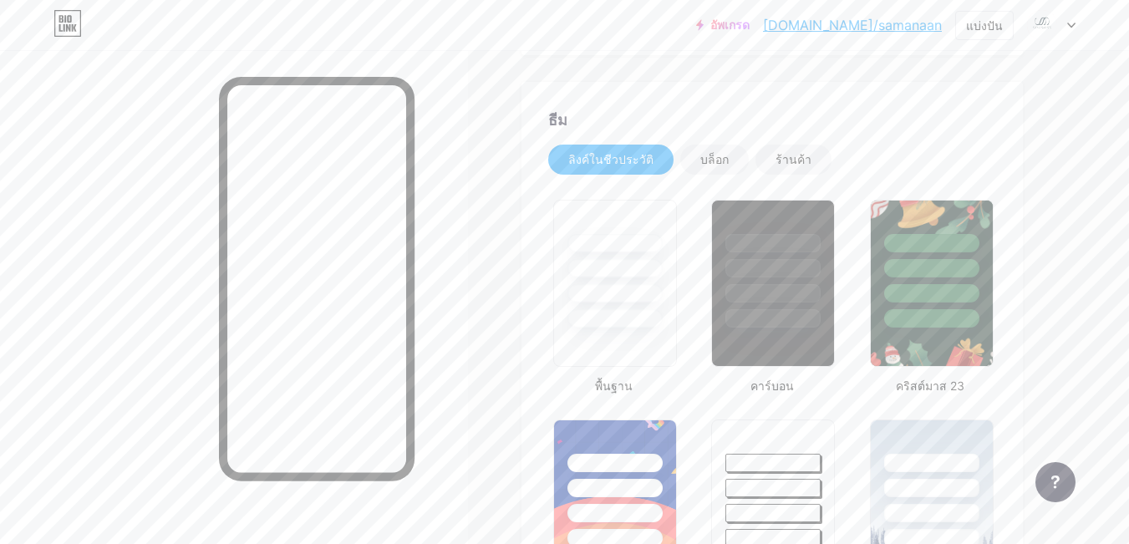
scroll to position [305, 0]
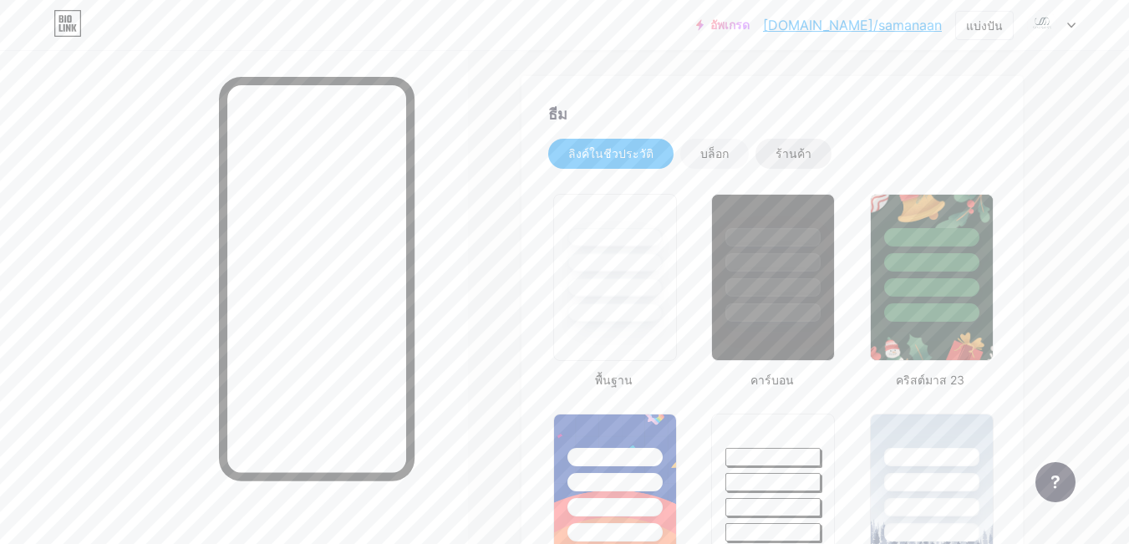
click at [773, 162] on div "ร้านค้า" at bounding box center [793, 154] width 76 height 30
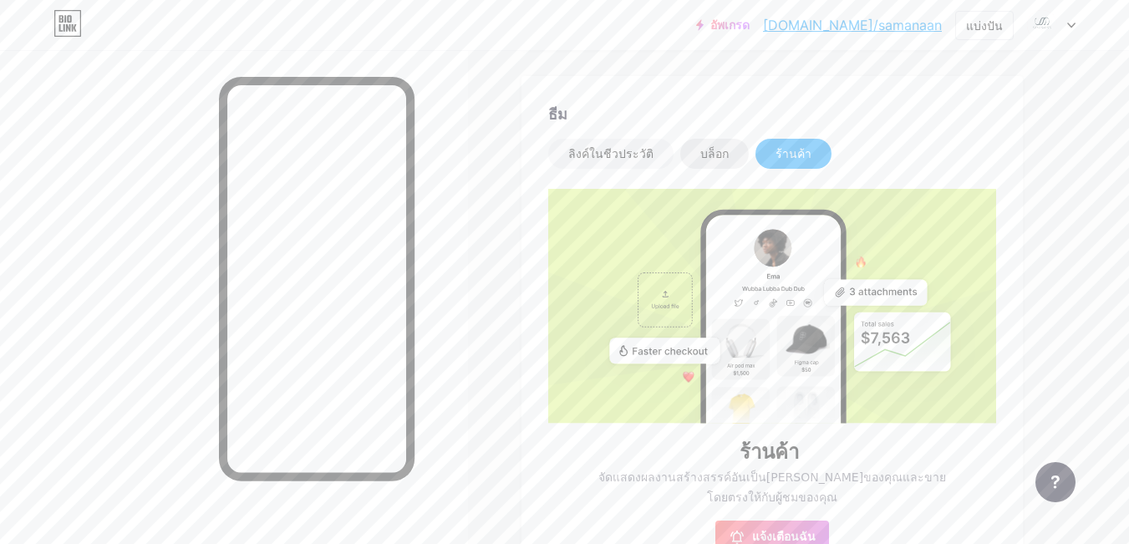
click at [708, 152] on font "บล็อก" at bounding box center [714, 153] width 28 height 14
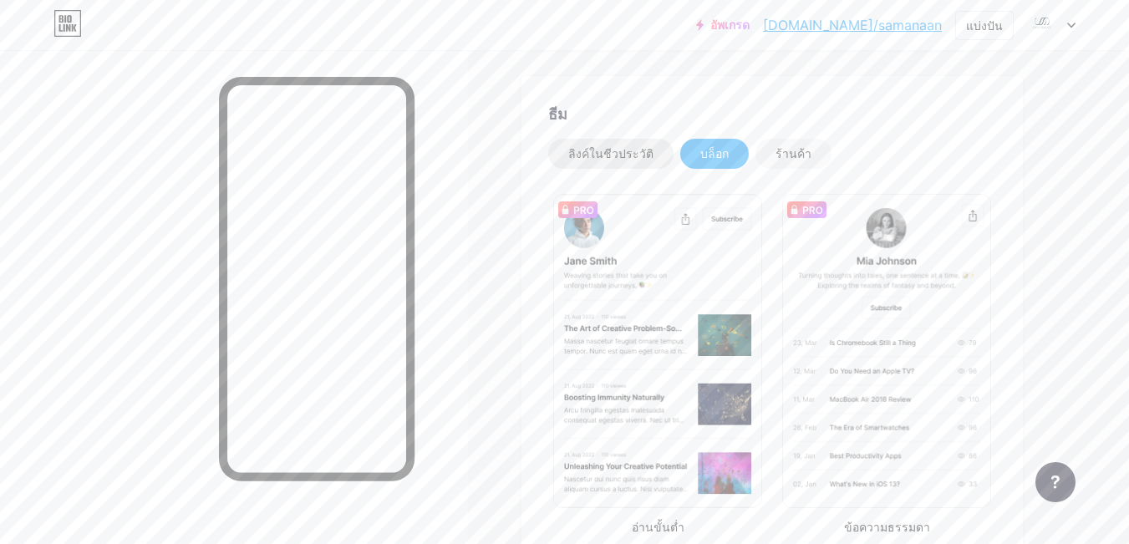
click at [616, 158] on font "ลิงค์ในชีวประวัติ" at bounding box center [610, 153] width 85 height 14
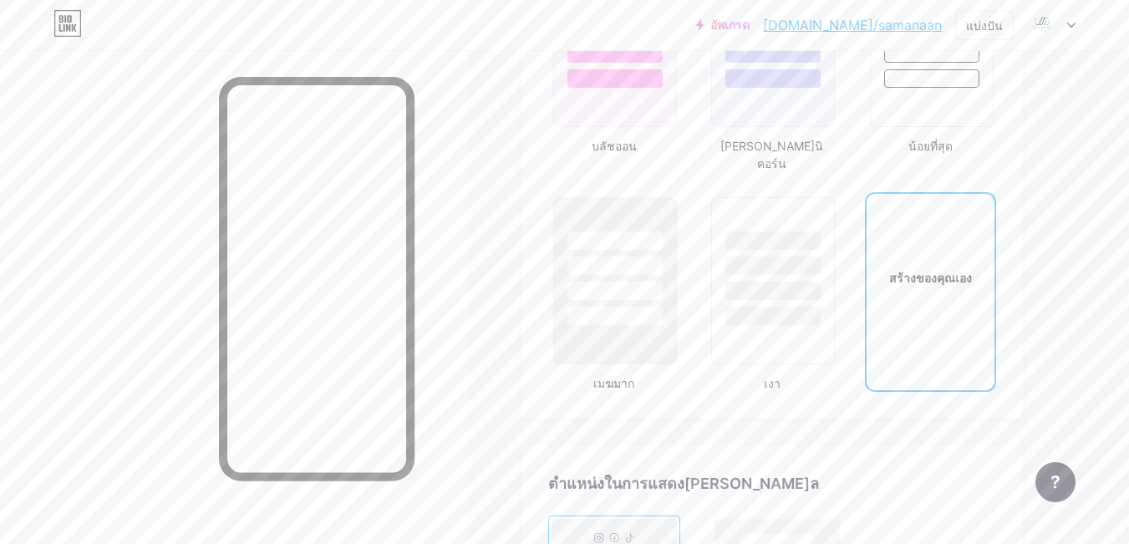
scroll to position [1824, 0]
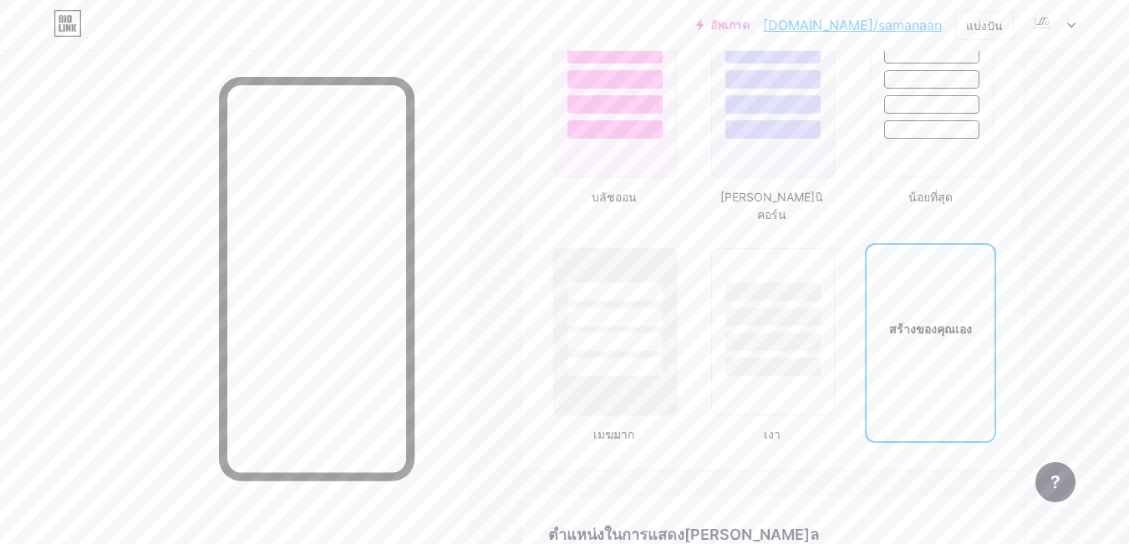
click at [911, 276] on div "สร้างของคุณเอง" at bounding box center [930, 328] width 128 height 167
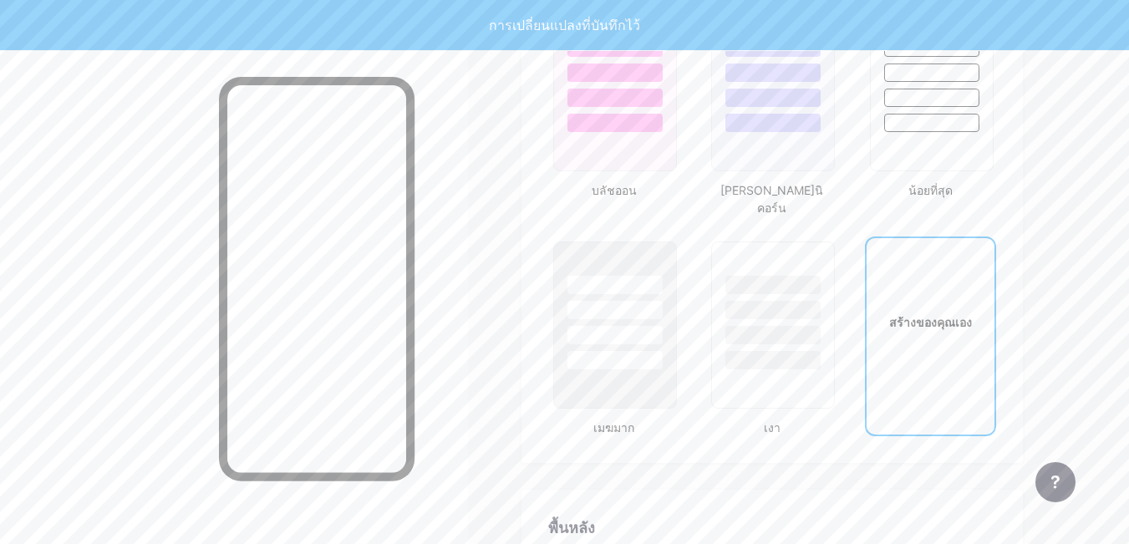
scroll to position [2218, 0]
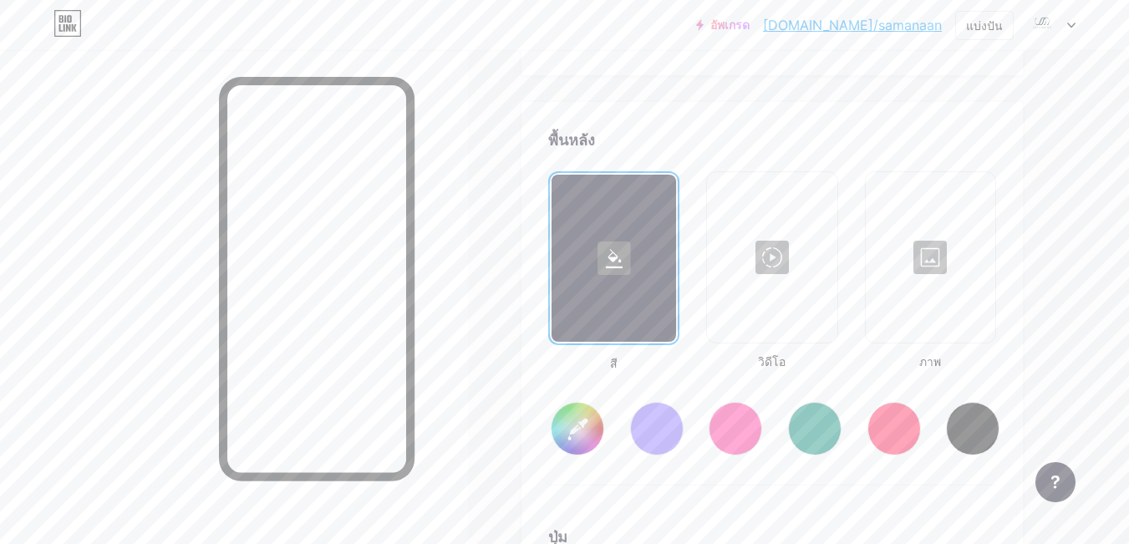
type input "#ffffff"
type input "#000000"
click at [585, 403] on input "#ffffff" at bounding box center [577, 429] width 52 height 52
click at [711, 174] on div at bounding box center [771, 257] width 126 height 167
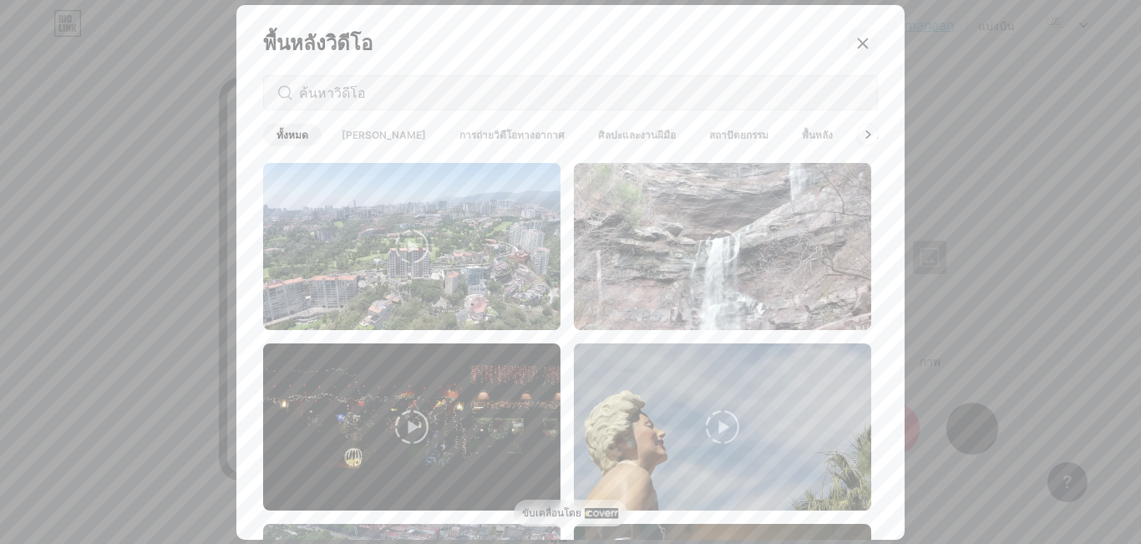
click at [856, 40] on icon at bounding box center [862, 43] width 13 height 13
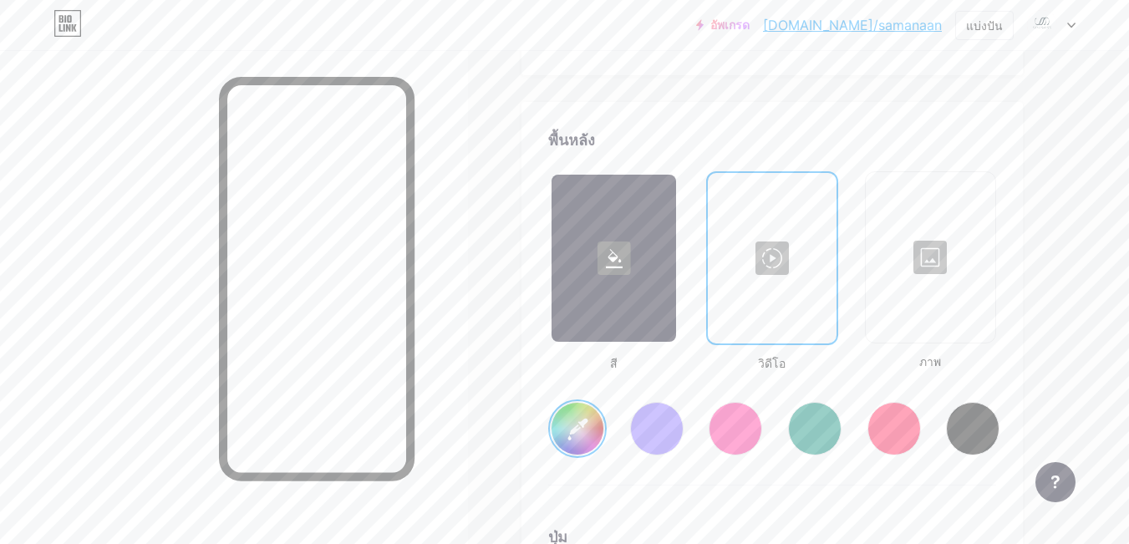
click at [581, 403] on input "#ffffff" at bounding box center [577, 429] width 52 height 52
type input "#e060e2"
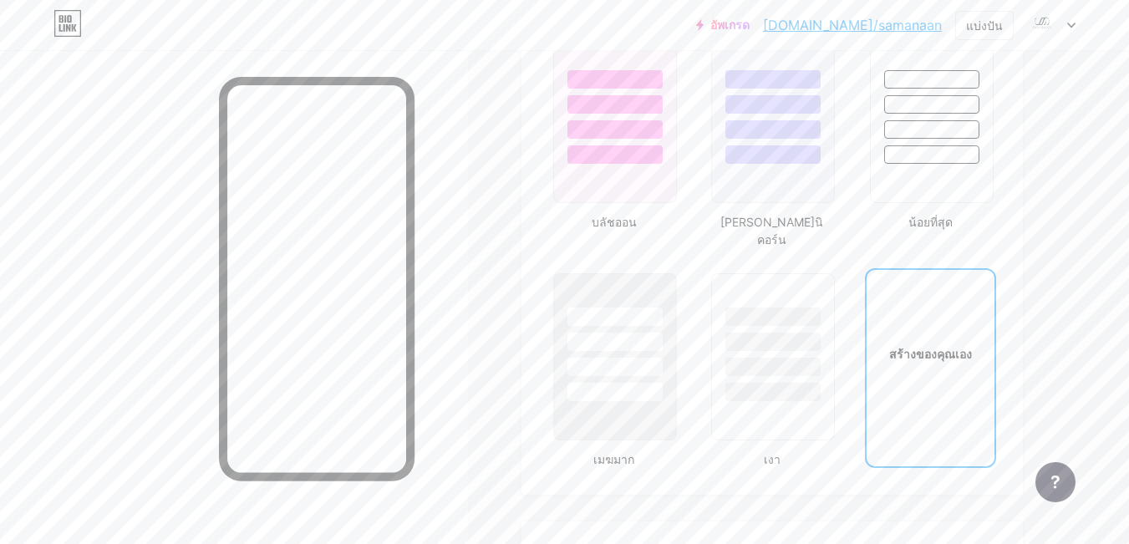
scroll to position [1677, 0]
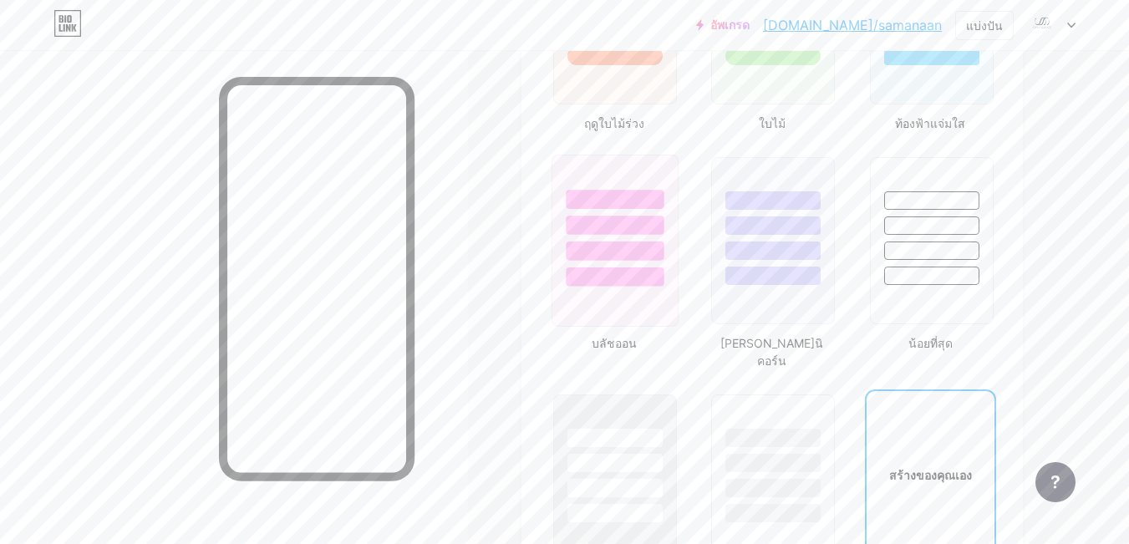
click at [612, 216] on div at bounding box center [615, 225] width 98 height 19
click at [612, 216] on div at bounding box center [613, 225] width 93 height 18
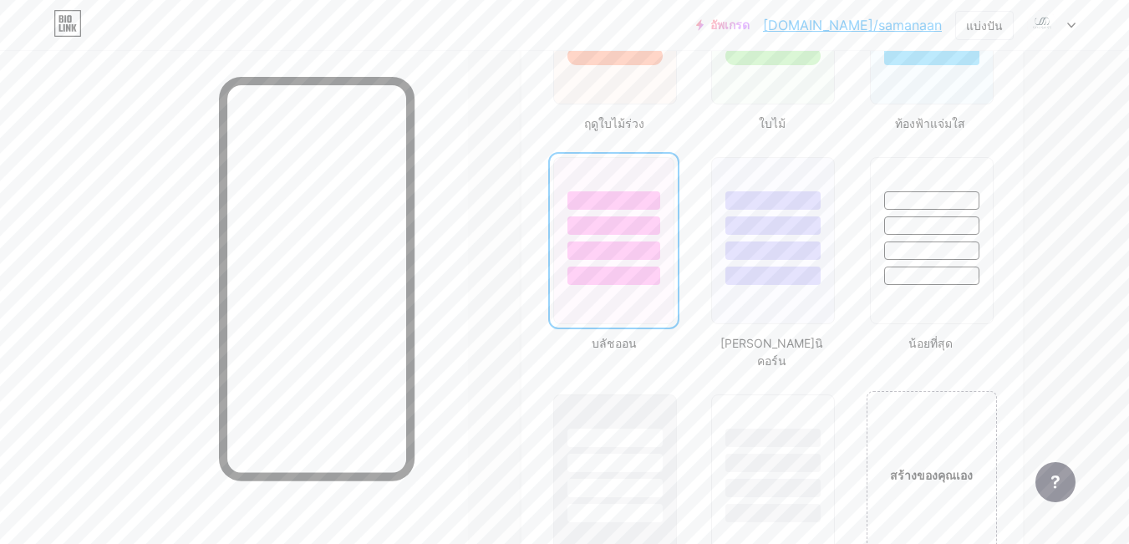
click at [612, 216] on div at bounding box center [613, 225] width 93 height 18
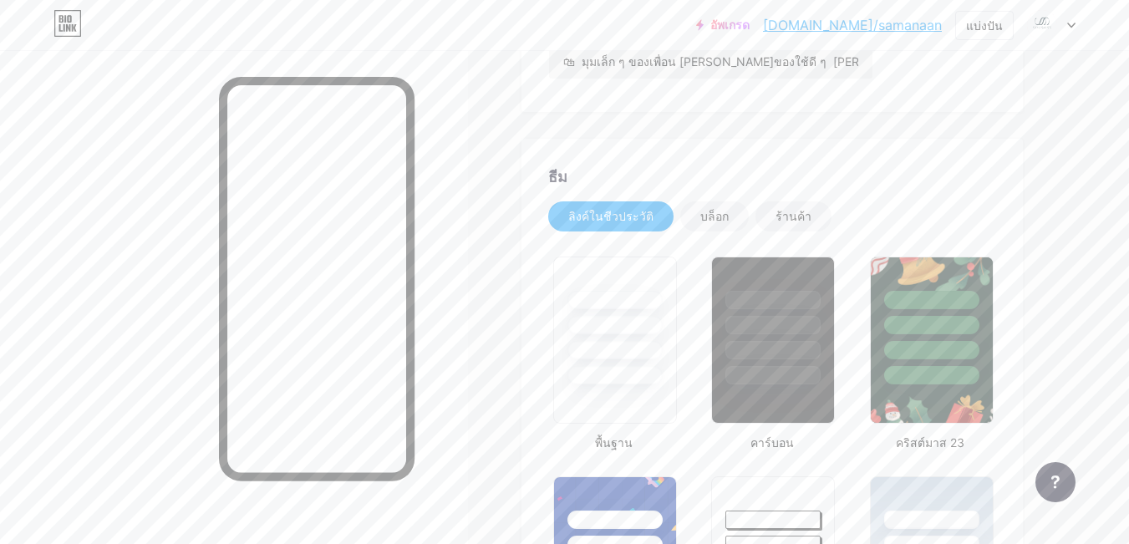
scroll to position [159, 0]
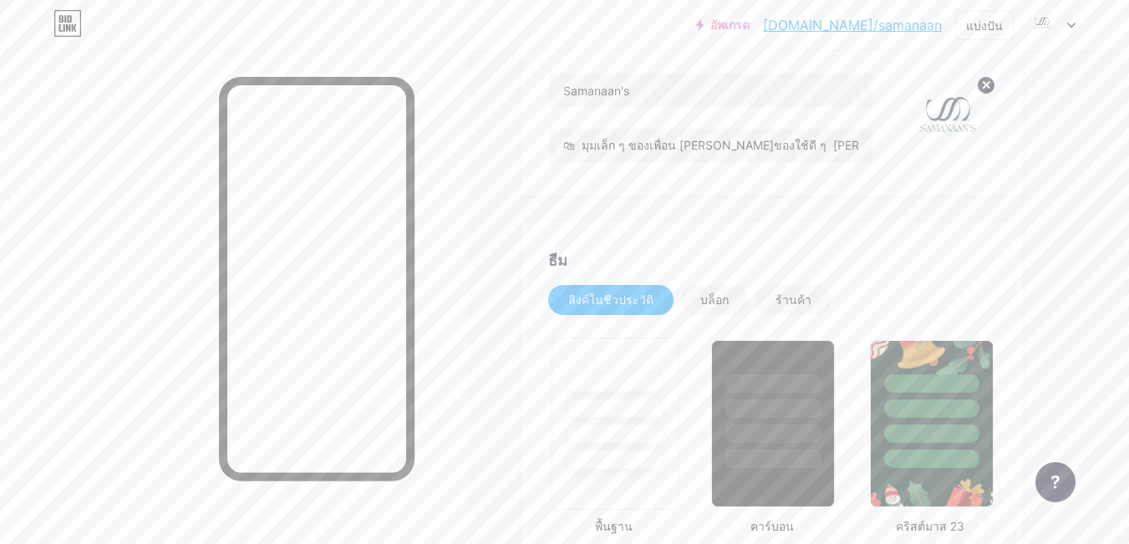
click at [603, 415] on div at bounding box center [615, 407] width 98 height 19
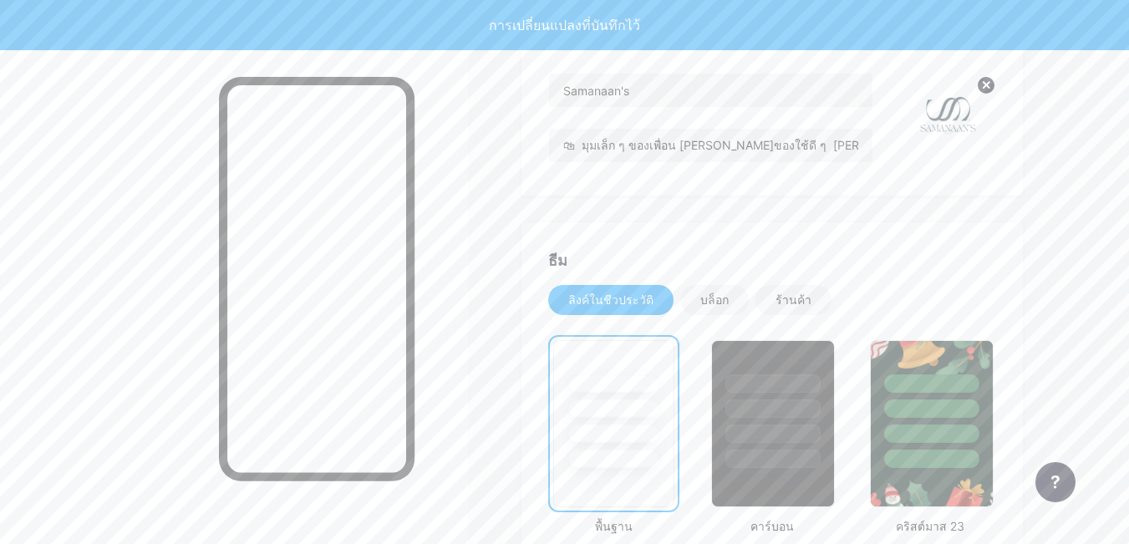
click at [616, 375] on div at bounding box center [613, 383] width 93 height 18
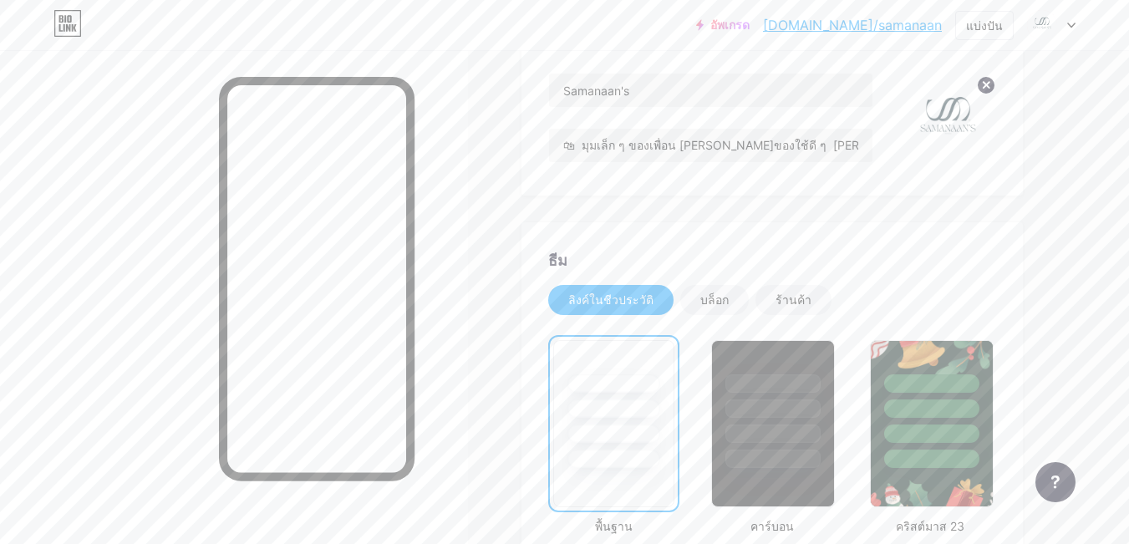
click at [1069, 21] on div at bounding box center [1051, 25] width 48 height 30
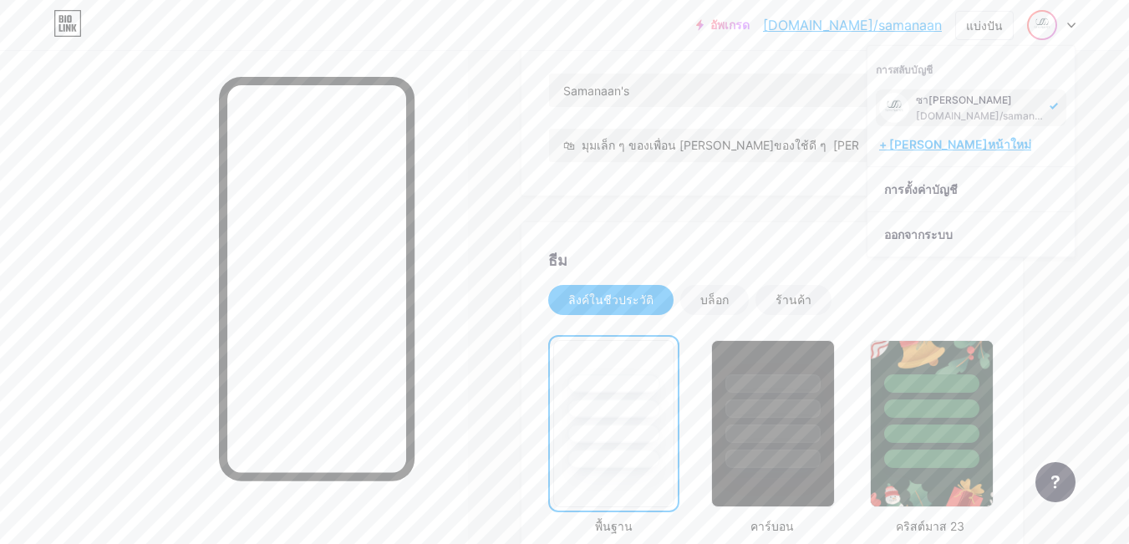
click at [939, 145] on font "+ [PERSON_NAME]หน้าใหม่" at bounding box center [955, 144] width 152 height 14
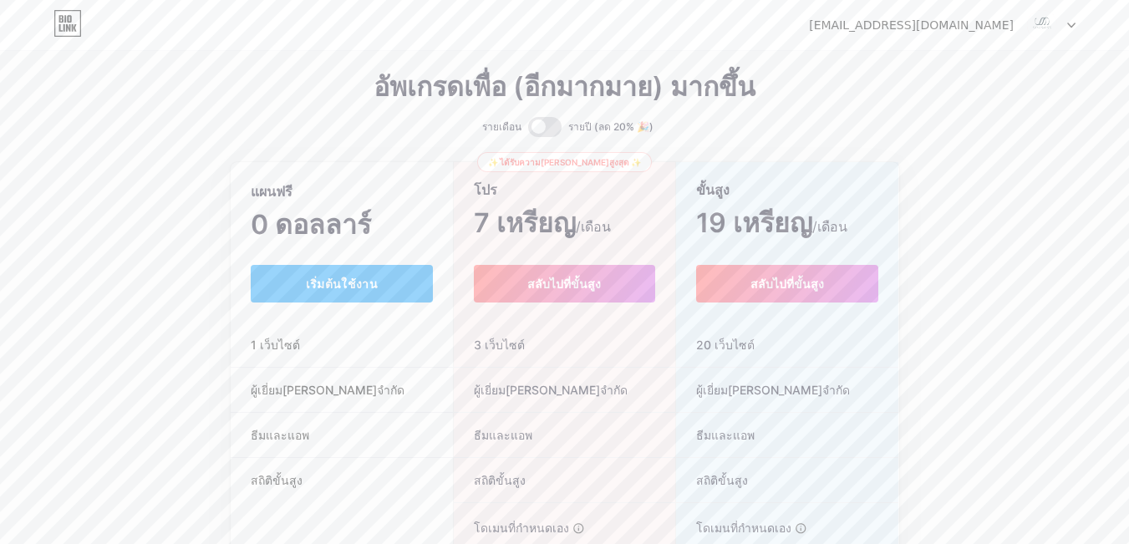
click at [1060, 20] on div at bounding box center [1051, 25] width 48 height 30
click at [947, 69] on link "แดชบอร์ด" at bounding box center [970, 68] width 207 height 45
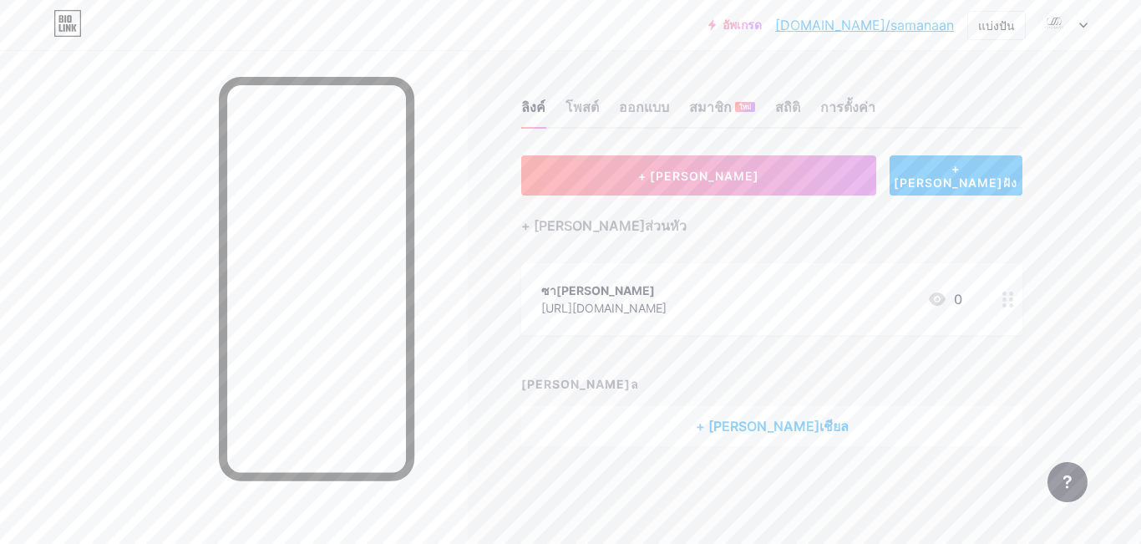
click at [762, 419] on font "+ [PERSON_NAME]เชียล" at bounding box center [772, 426] width 153 height 17
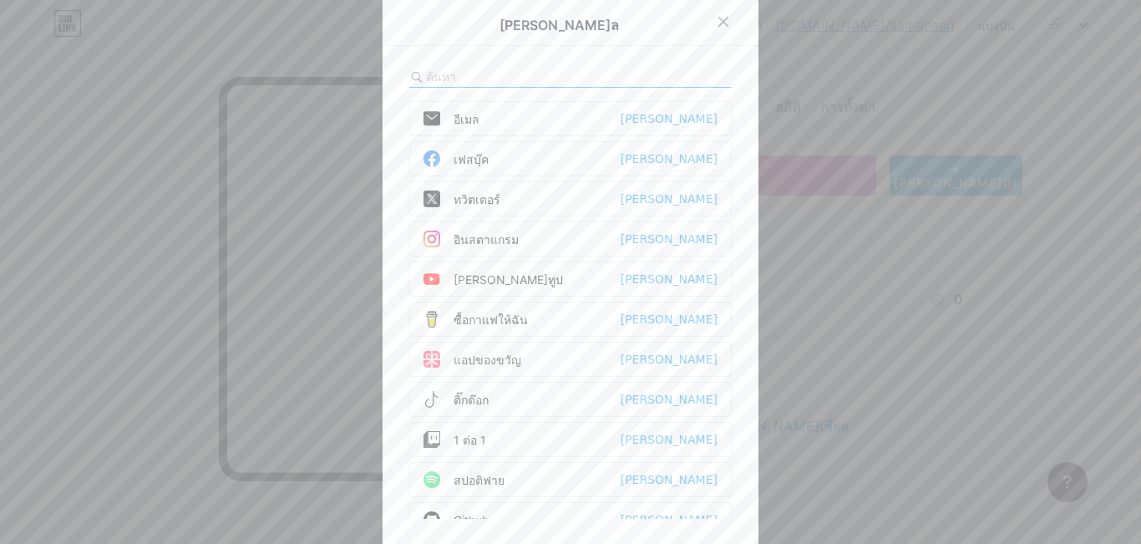
click at [304, 396] on div at bounding box center [570, 272] width 1141 height 544
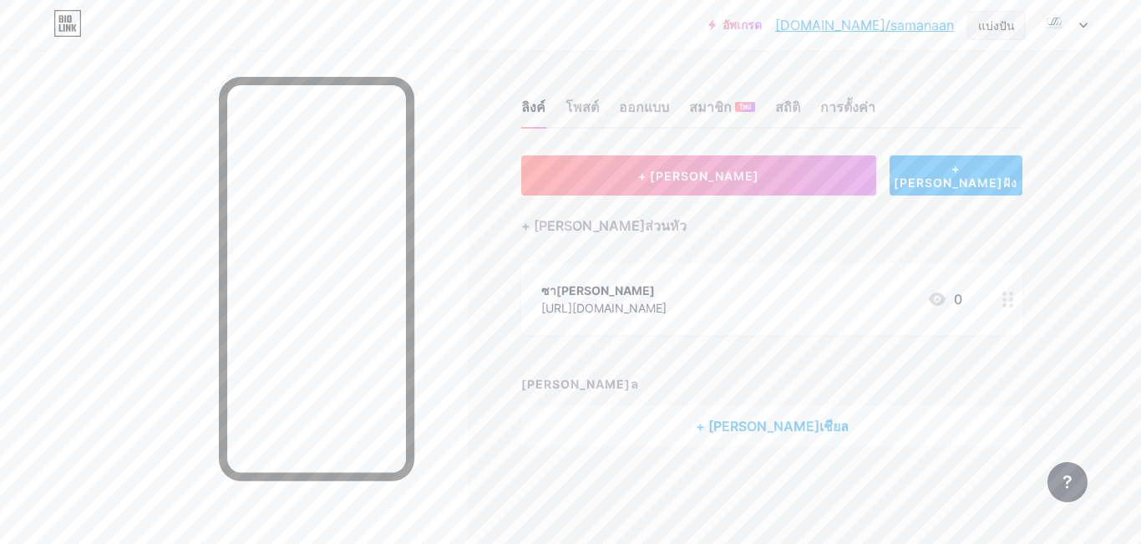
click at [1003, 28] on font "แบ่งปัน" at bounding box center [996, 25] width 37 height 14
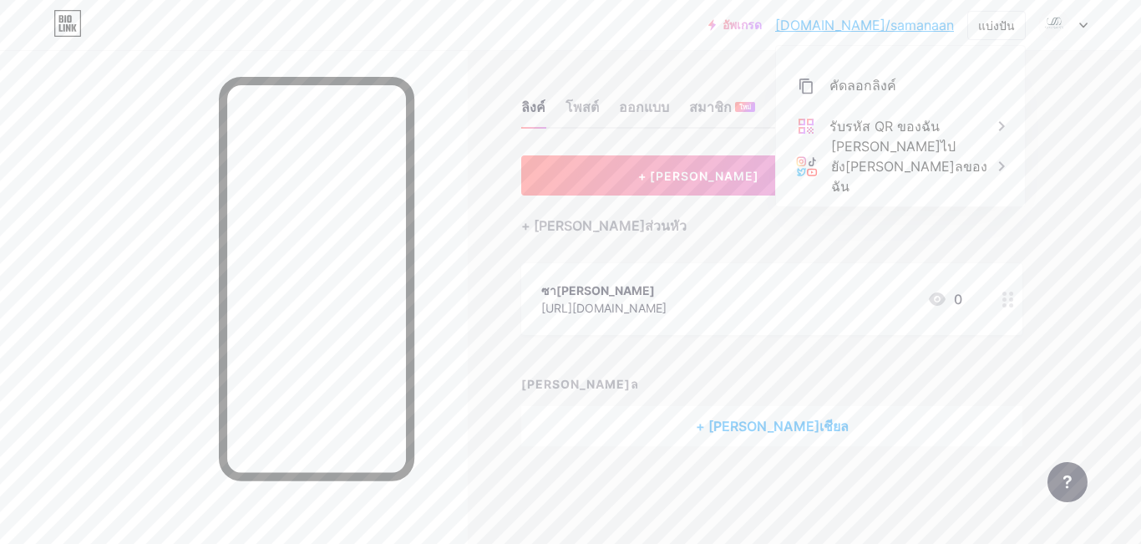
click at [1079, 23] on div at bounding box center [1063, 25] width 48 height 30
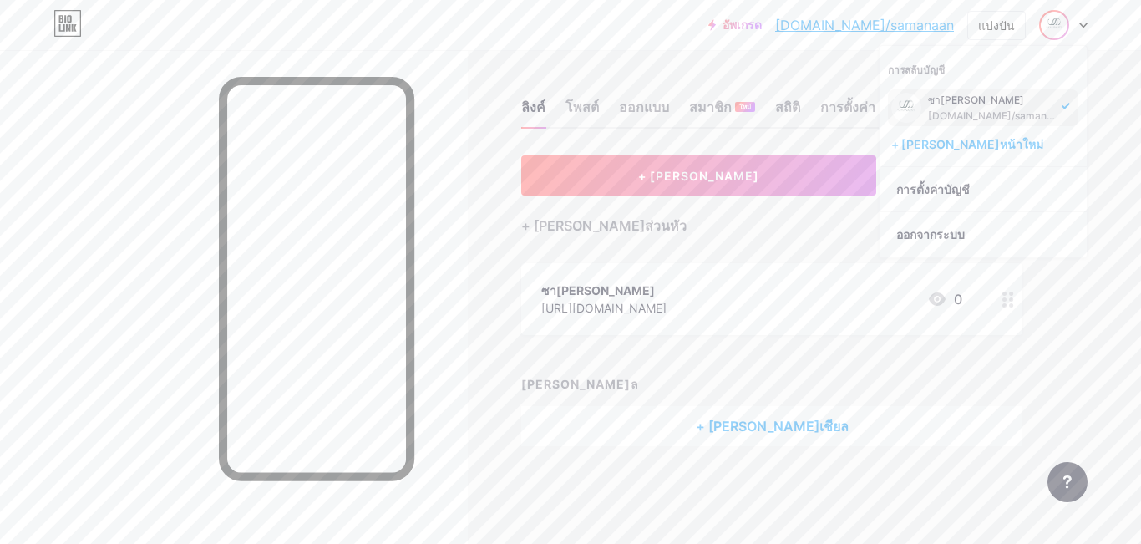
click at [936, 142] on font "+ [PERSON_NAME]หน้าใหม่" at bounding box center [967, 144] width 152 height 14
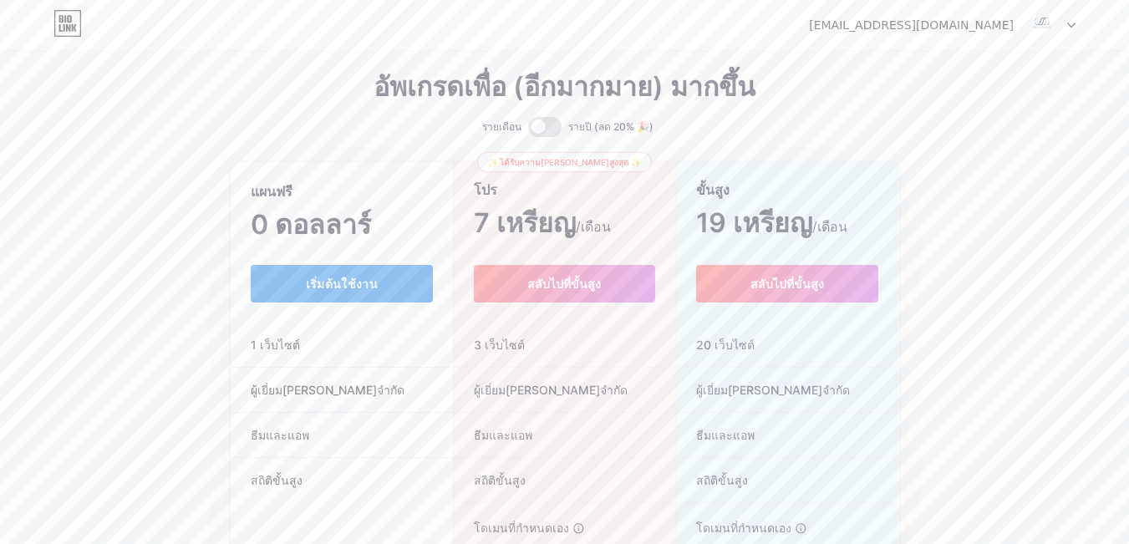
click at [278, 277] on button "เริ่มต้นใช้งาน" at bounding box center [342, 284] width 183 height 38
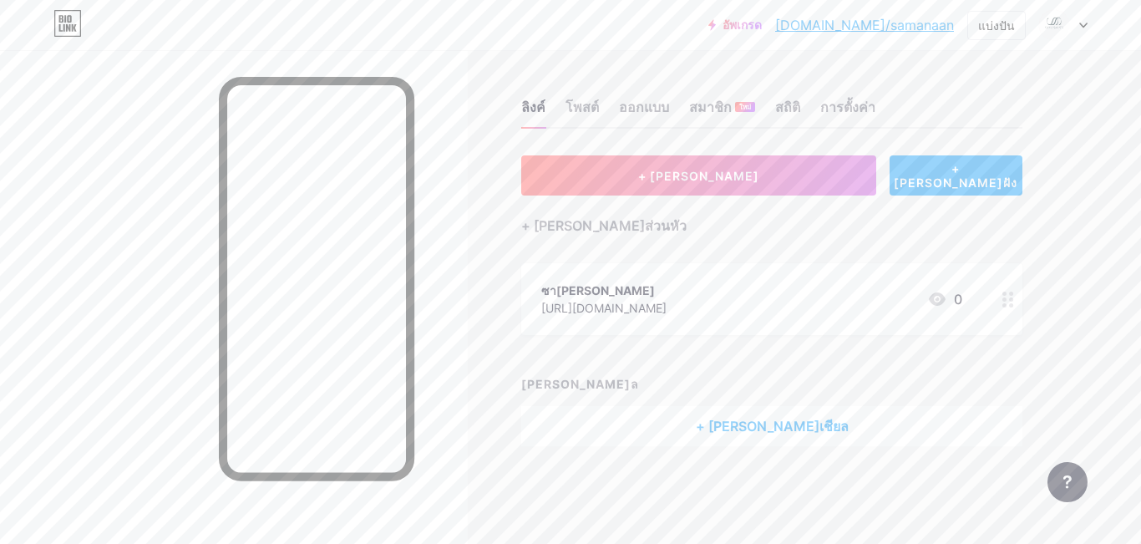
click at [1090, 28] on div "อัพเกรด [DOMAIN_NAME]/samana... [DOMAIN_NAME]/samanaan แบ่งปัน การสลับบัญชี ซา[…" at bounding box center [570, 25] width 1141 height 30
click at [1084, 27] on icon at bounding box center [1083, 25] width 7 height 4
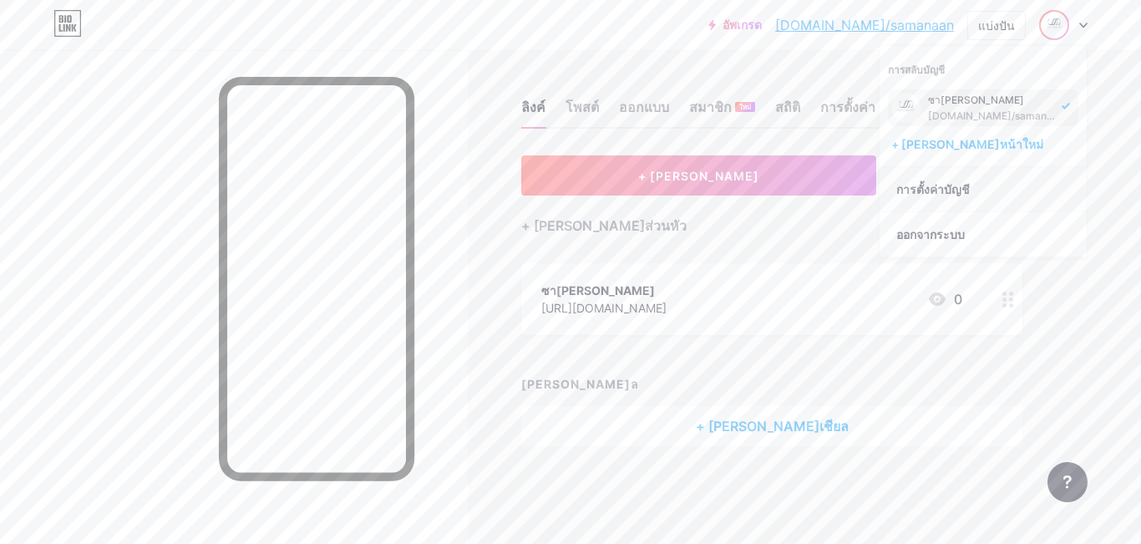
click at [955, 190] on font "การตั้งค่าบัญชี" at bounding box center [933, 189] width 74 height 14
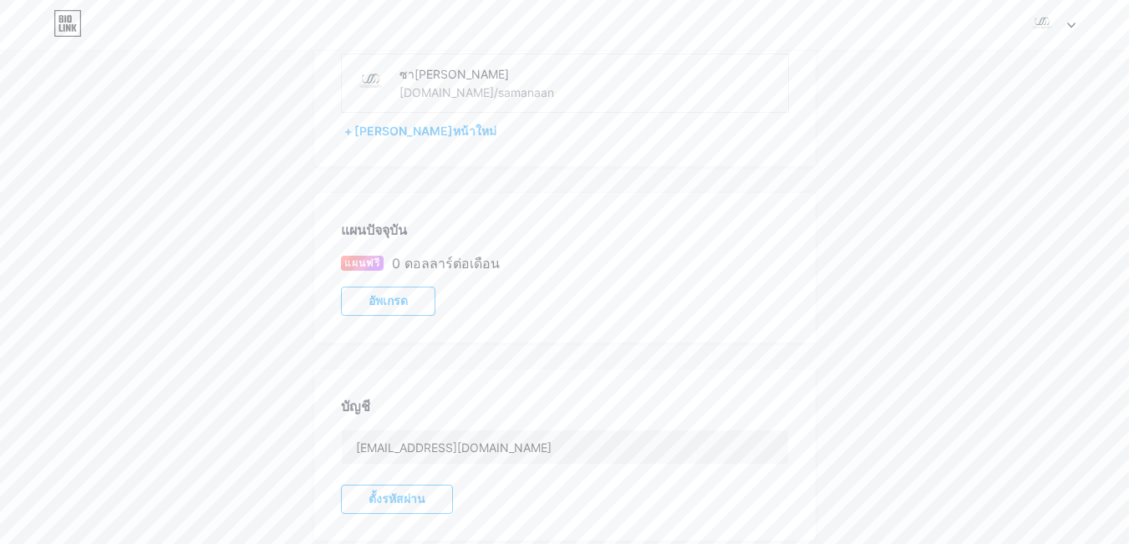
scroll to position [171, 0]
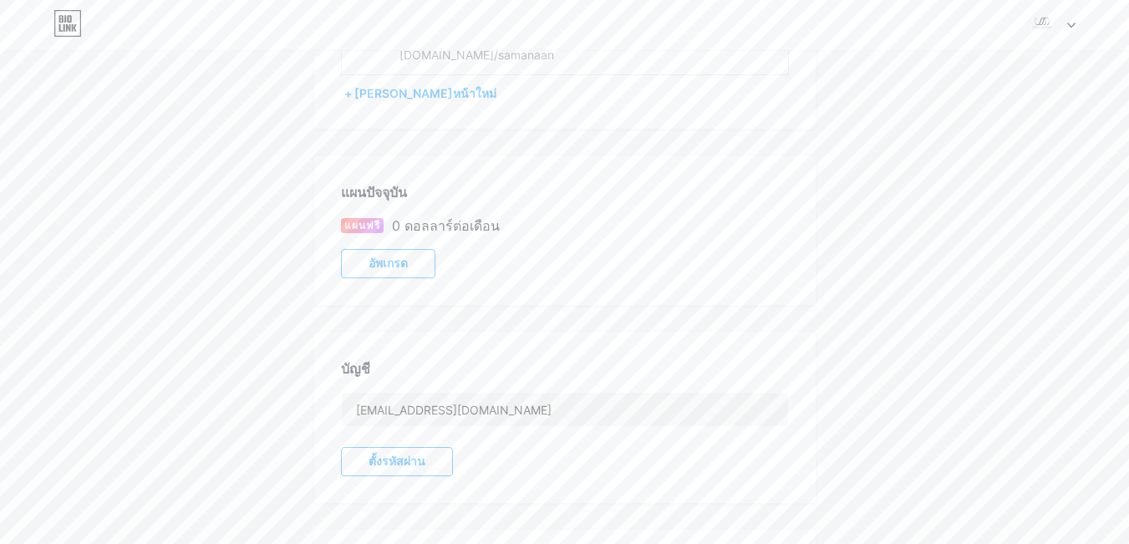
click at [384, 260] on font "อัพเกรด" at bounding box center [387, 262] width 39 height 13
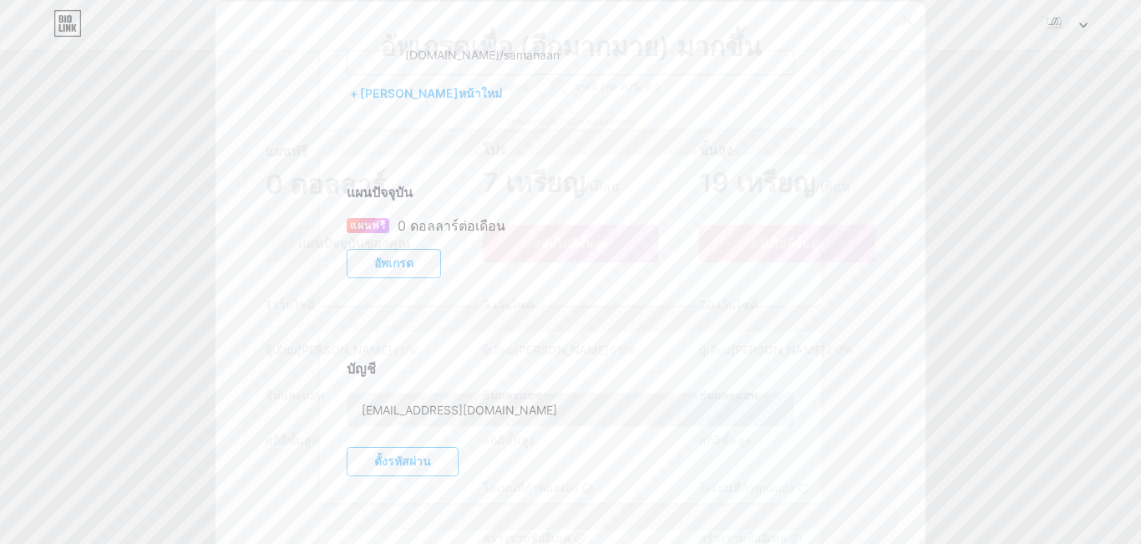
click at [901, 17] on icon at bounding box center [907, 19] width 13 height 13
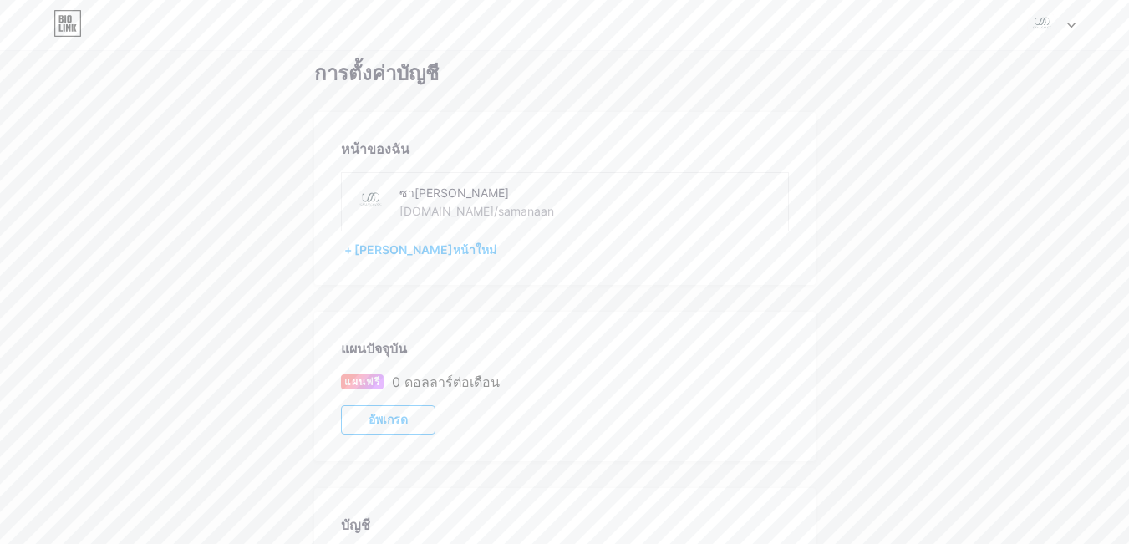
scroll to position [0, 0]
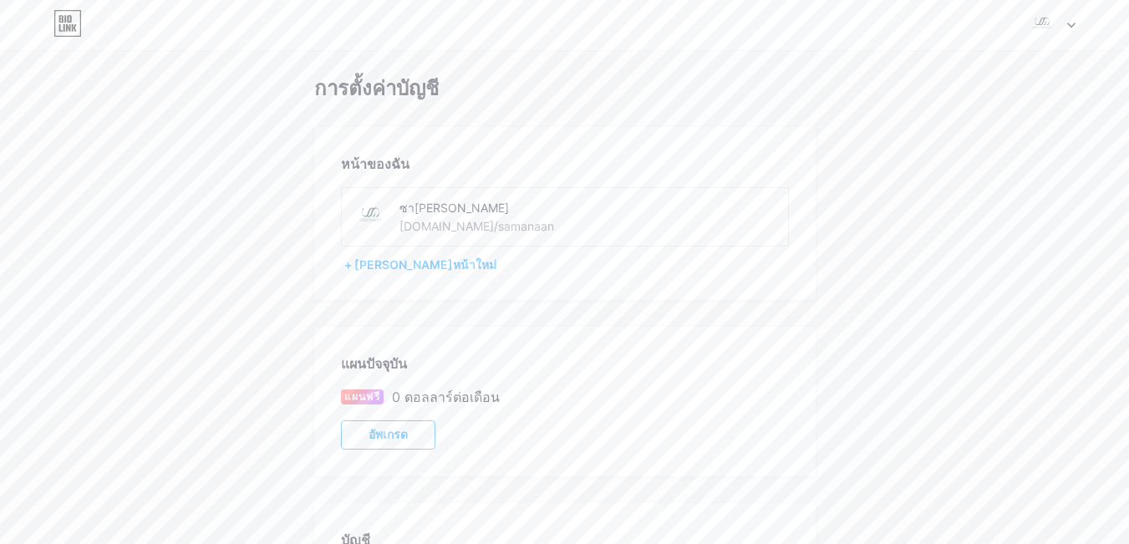
click at [1058, 24] on div at bounding box center [1051, 25] width 48 height 30
click at [977, 27] on div "การสลับบัญชี ซา[PERSON_NAME] [DOMAIN_NAME]/samanaan + [PERSON_NAME]หน้าใหม่ แดช…" at bounding box center [564, 25] width 1129 height 30
click at [1034, 19] on img at bounding box center [1042, 25] width 32 height 32
click at [1013, 101] on div "ซา[PERSON_NAME]" at bounding box center [980, 100] width 129 height 13
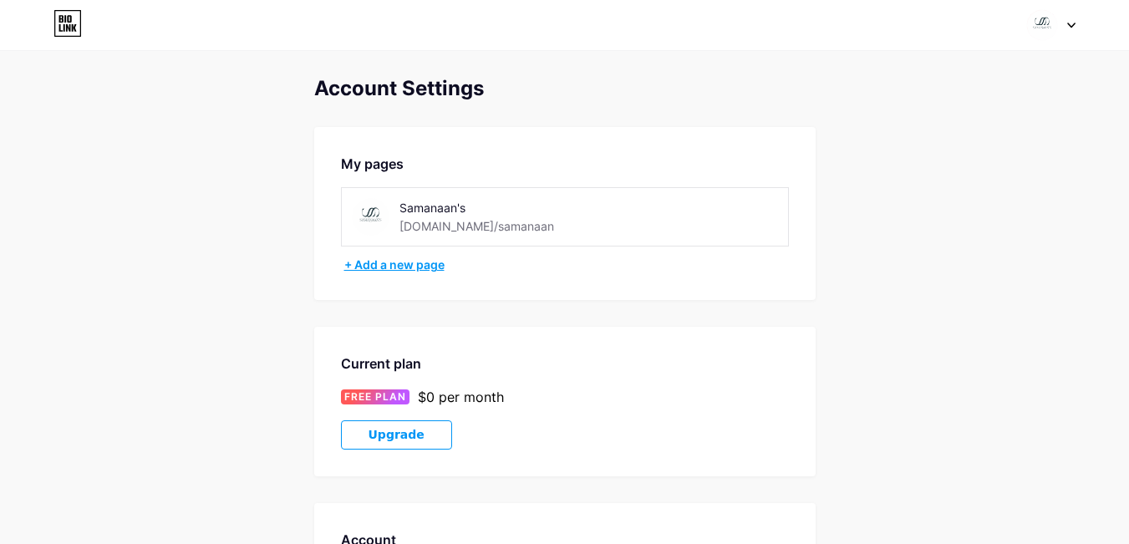
click at [380, 261] on div "+ Add a new page" at bounding box center [566, 264] width 444 height 17
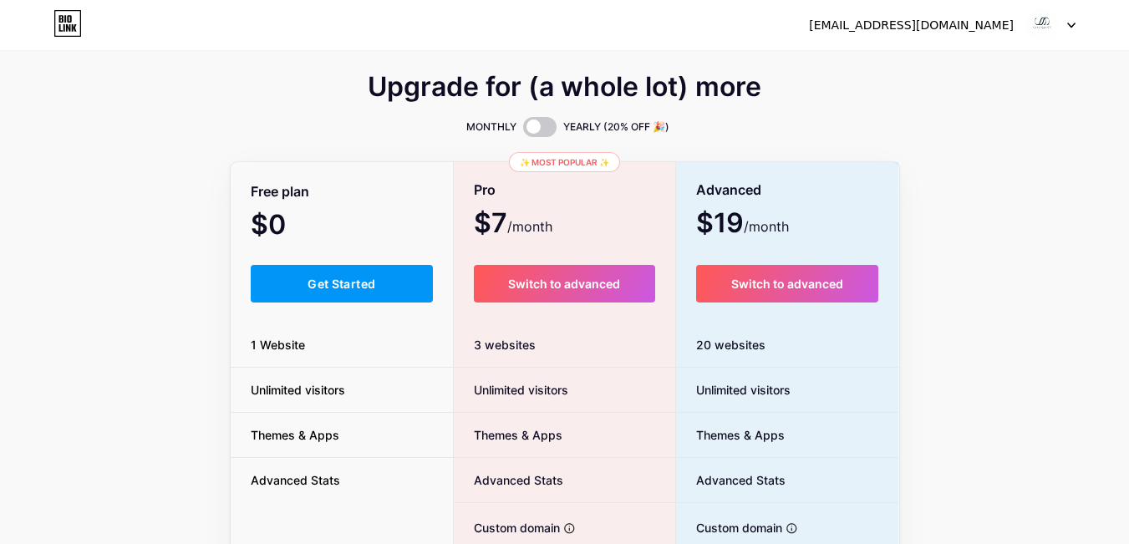
click at [1077, 25] on div "samanaan.smn@gmail.com Dashboard Logout" at bounding box center [564, 25] width 1129 height 30
click at [1068, 14] on div at bounding box center [1051, 25] width 48 height 30
click at [913, 78] on link "Dashboard" at bounding box center [970, 68] width 207 height 45
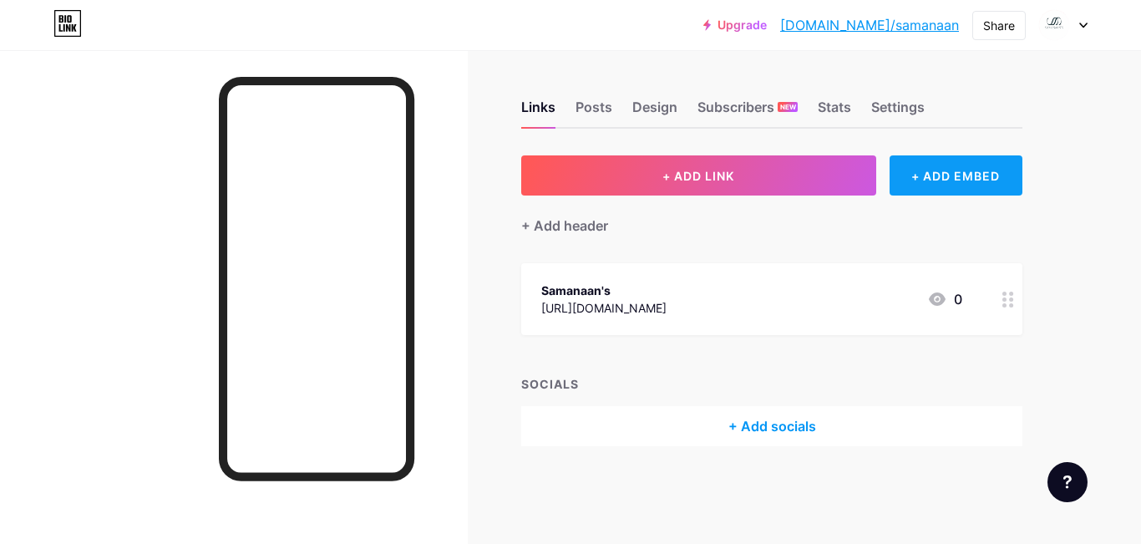
click at [977, 173] on div "+ ADD EMBED" at bounding box center [956, 175] width 133 height 40
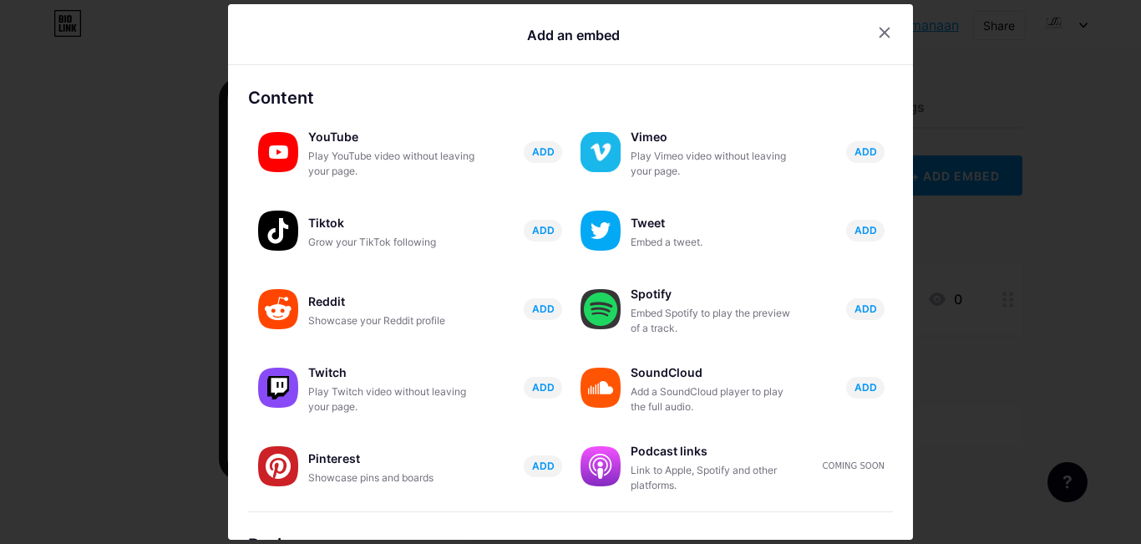
click at [1087, 106] on div at bounding box center [570, 272] width 1141 height 544
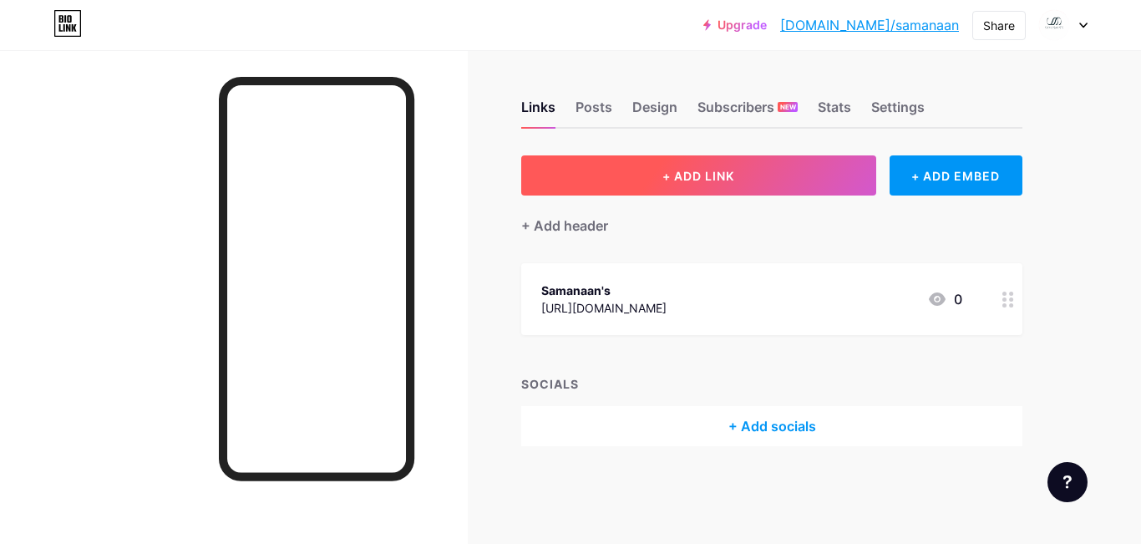
click at [748, 181] on button "+ ADD LINK" at bounding box center [698, 175] width 355 height 40
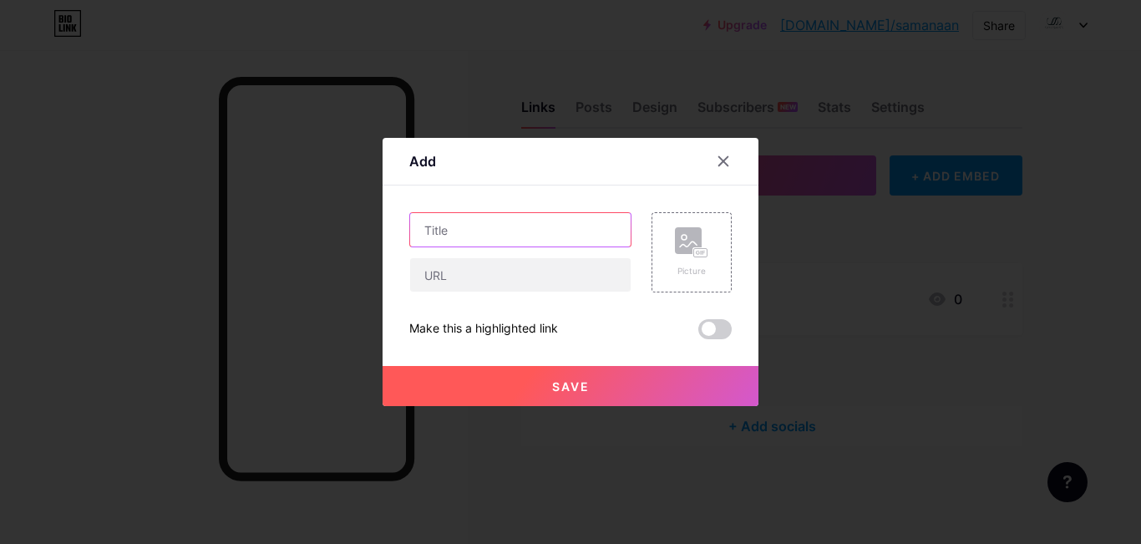
click at [506, 227] on input "text" at bounding box center [520, 229] width 221 height 33
type input "Shopee"
click at [560, 317] on div "Shopee Picture Make this a highlighted link Save" at bounding box center [570, 275] width 322 height 127
click at [721, 161] on icon at bounding box center [723, 161] width 13 height 13
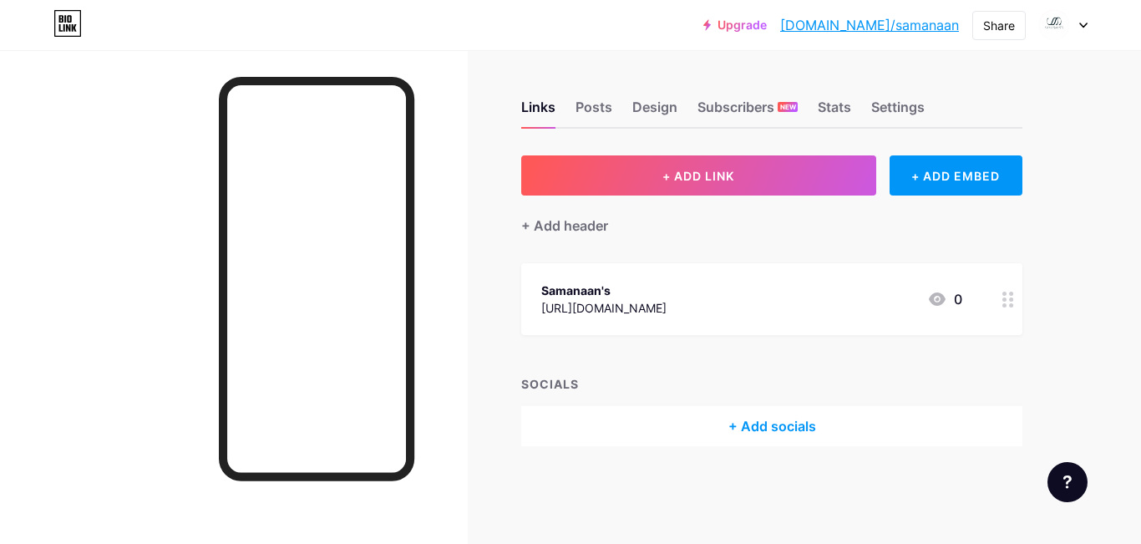
click at [1086, 24] on icon at bounding box center [1083, 25] width 7 height 4
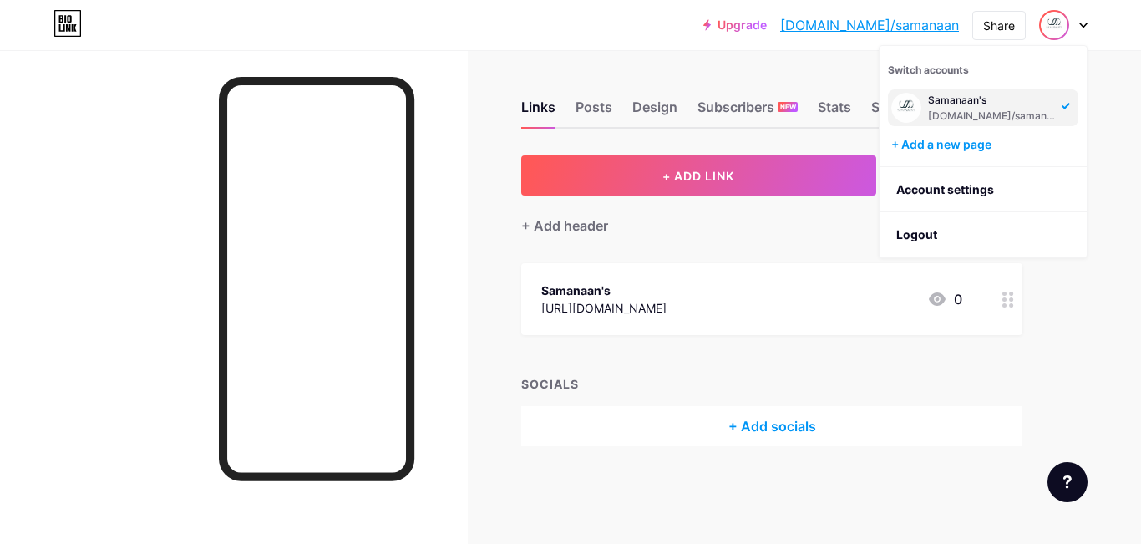
click at [8, 169] on div at bounding box center [234, 322] width 468 height 544
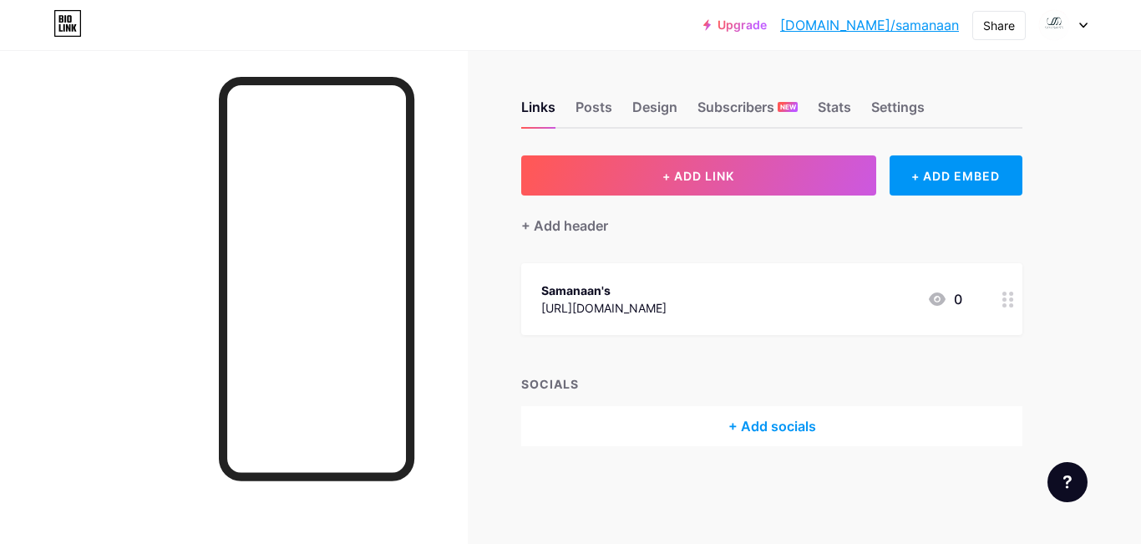
click at [790, 314] on div "Samanaan's https://www.instagram.com/samanaan.s 0" at bounding box center [751, 299] width 421 height 38
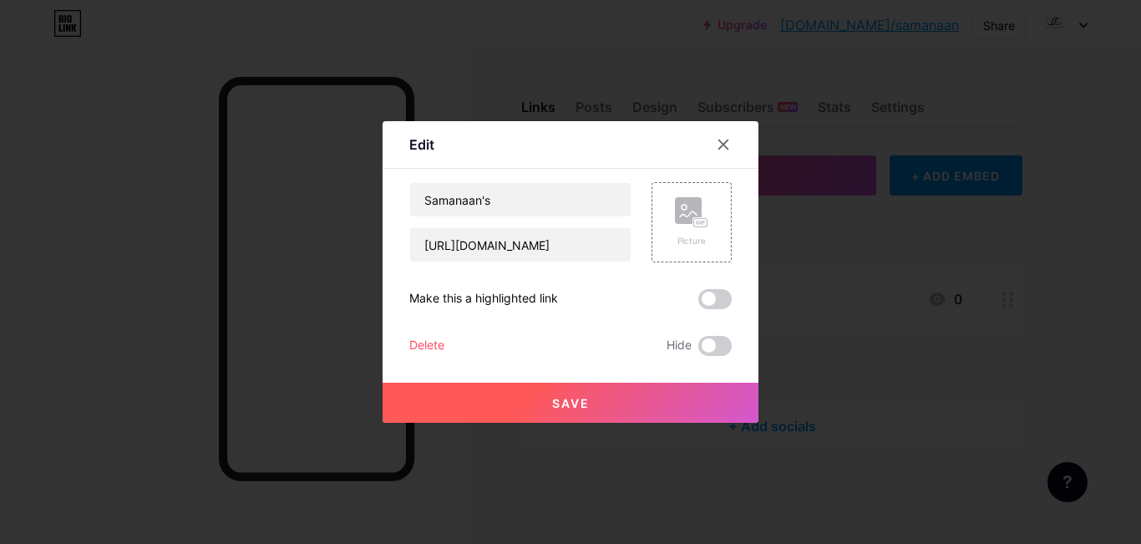
click at [754, 297] on div at bounding box center [570, 272] width 1141 height 544
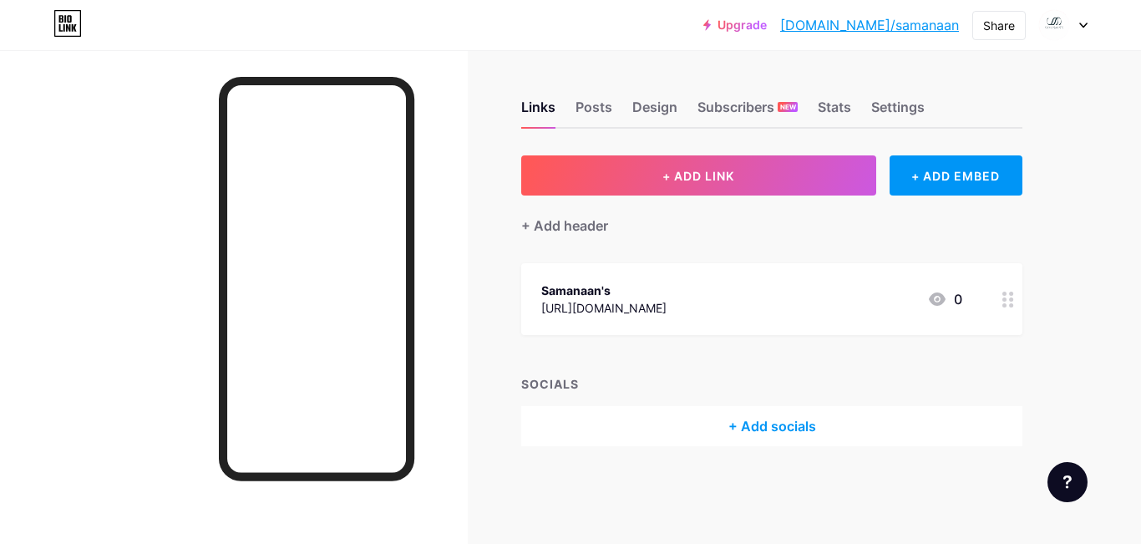
click at [766, 304] on div "Samanaan's https://www.instagram.com/samanaan.s 0" at bounding box center [751, 299] width 421 height 38
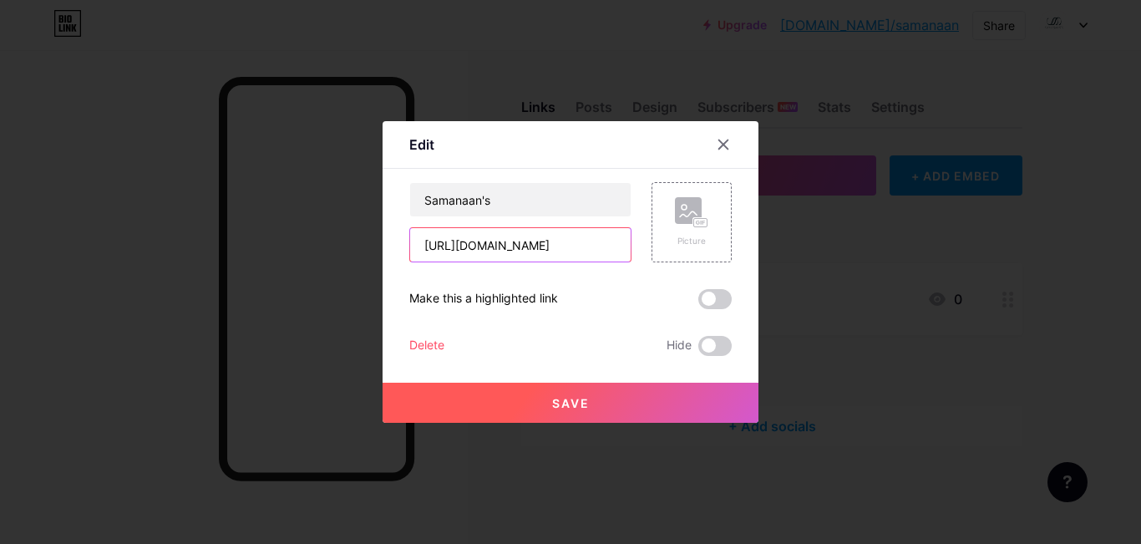
drag, startPoint x: 620, startPoint y: 248, endPoint x: 200, endPoint y: 231, distance: 419.7
click at [200, 231] on div "Edit Content YouTube Play YouTube video without leaving your page. ADD Vimeo Pl…" at bounding box center [570, 272] width 1141 height 544
drag, startPoint x: 615, startPoint y: 248, endPoint x: 296, endPoint y: 221, distance: 320.2
click at [291, 209] on div "Edit Content YouTube Play YouTube video without leaving your page. ADD Vimeo Pl…" at bounding box center [570, 272] width 1141 height 544
type input "an.s"
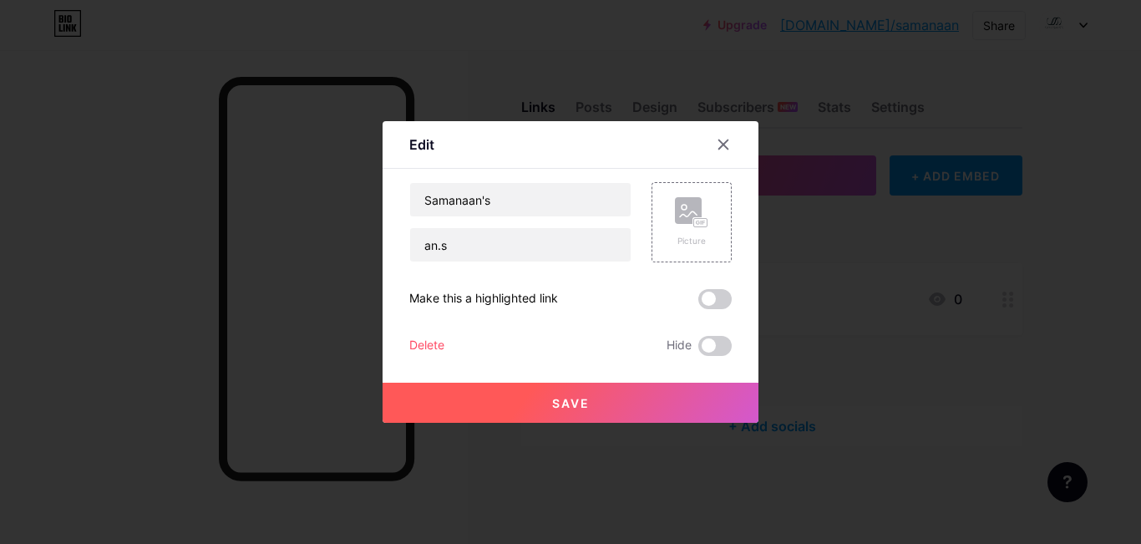
click at [412, 340] on div "Delete" at bounding box center [426, 346] width 35 height 20
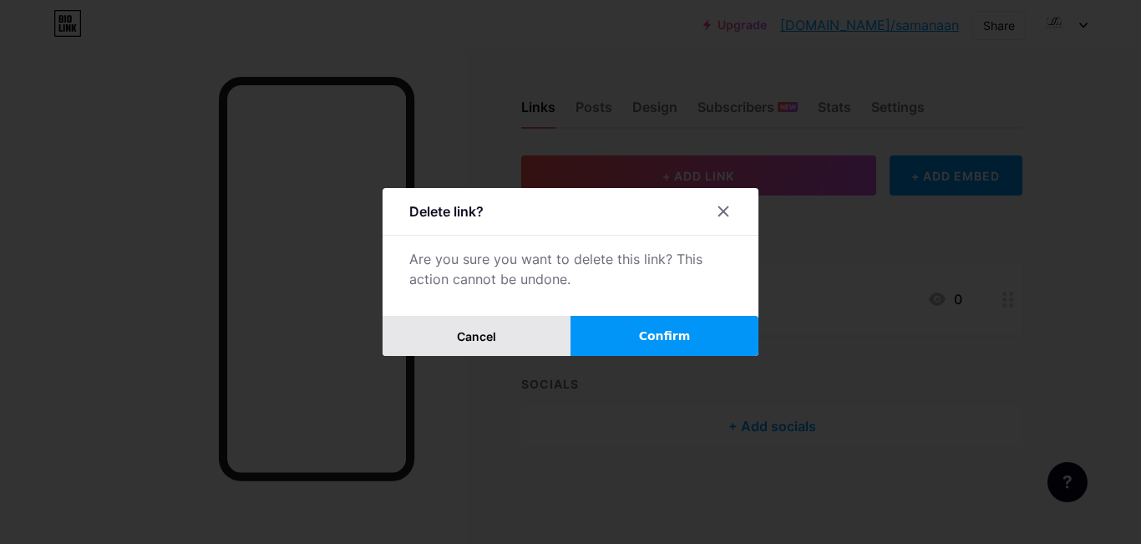
click at [422, 342] on button "Cancel" at bounding box center [477, 336] width 188 height 40
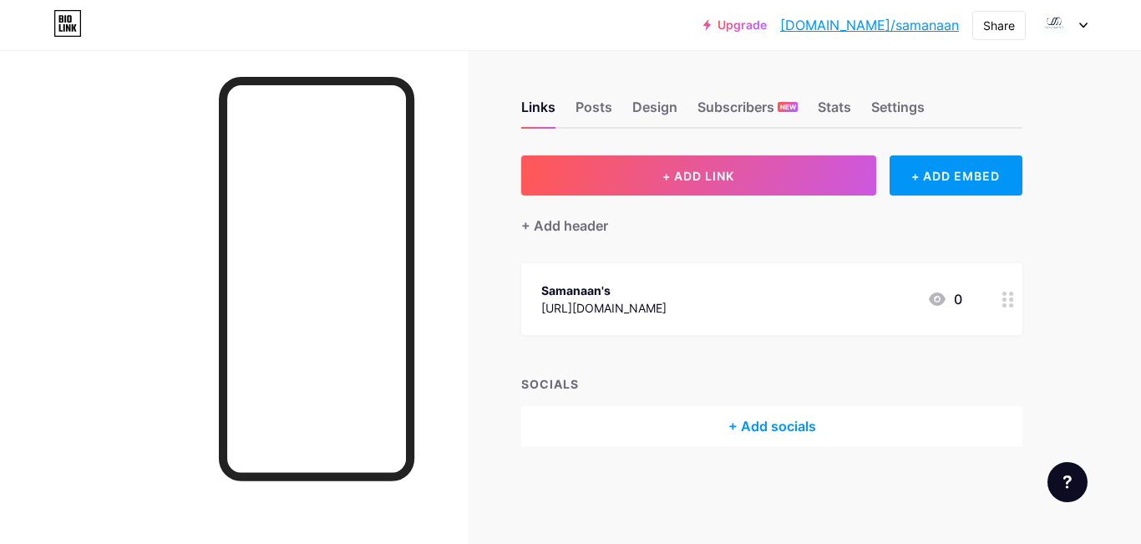
click at [422, 342] on div at bounding box center [234, 322] width 468 height 544
click at [475, 233] on div "Links Posts Design Subscribers NEW Stats Settings + ADD LINK + ADD EMBED + Add …" at bounding box center [546, 290] width 1093 height 480
click at [1015, 298] on div at bounding box center [1008, 299] width 28 height 72
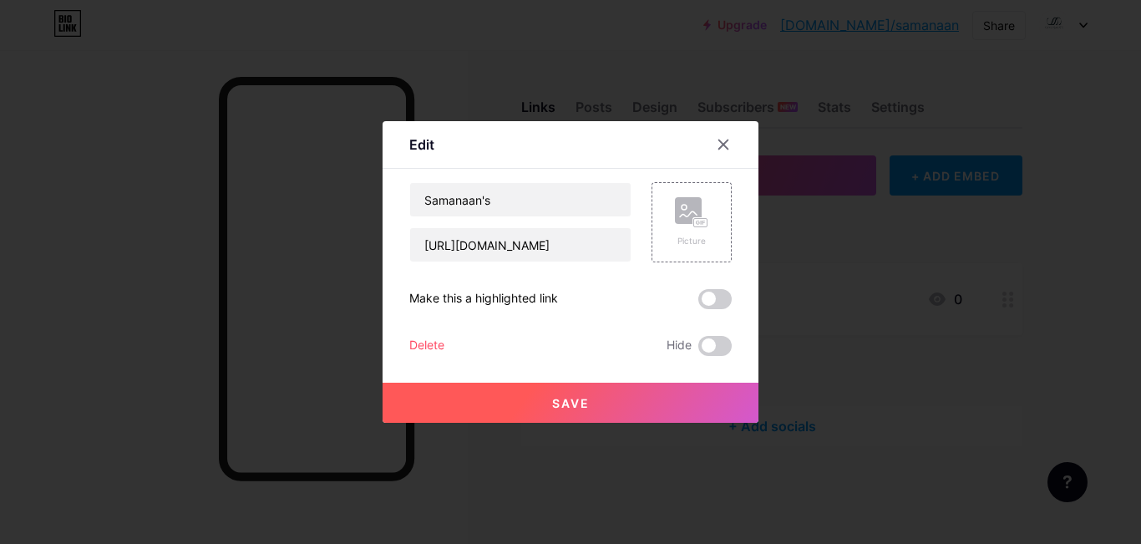
click at [415, 342] on div "Delete" at bounding box center [426, 346] width 35 height 20
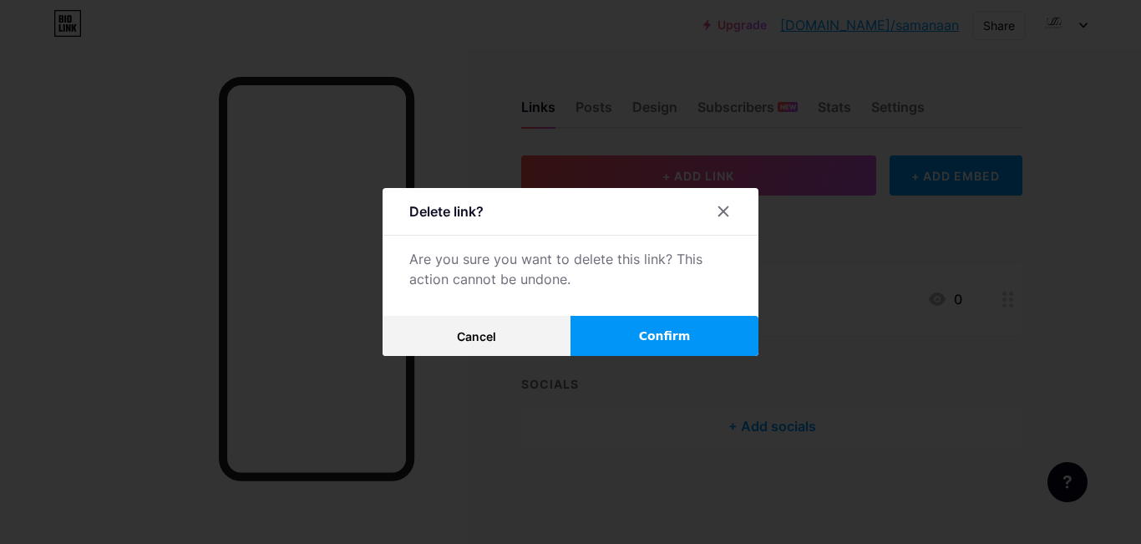
click at [662, 342] on span "Confirm" at bounding box center [665, 336] width 52 height 18
click at [669, 335] on span "Confirm" at bounding box center [665, 336] width 52 height 18
click at [678, 325] on button "Confirm" at bounding box center [665, 336] width 188 height 40
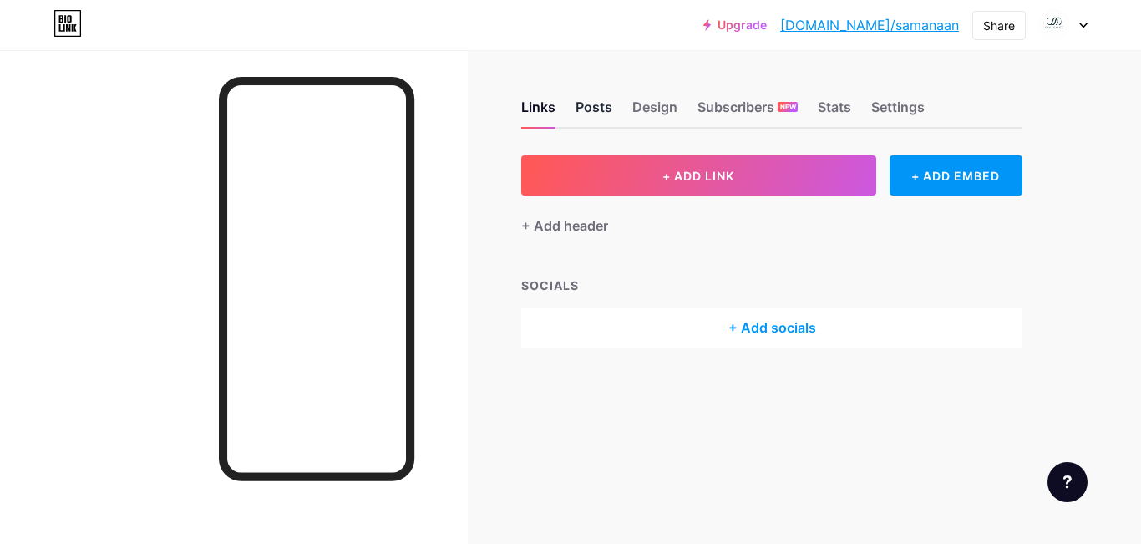
click at [594, 102] on div "Posts" at bounding box center [594, 112] width 37 height 30
